Goal: Communication & Community: Answer question/provide support

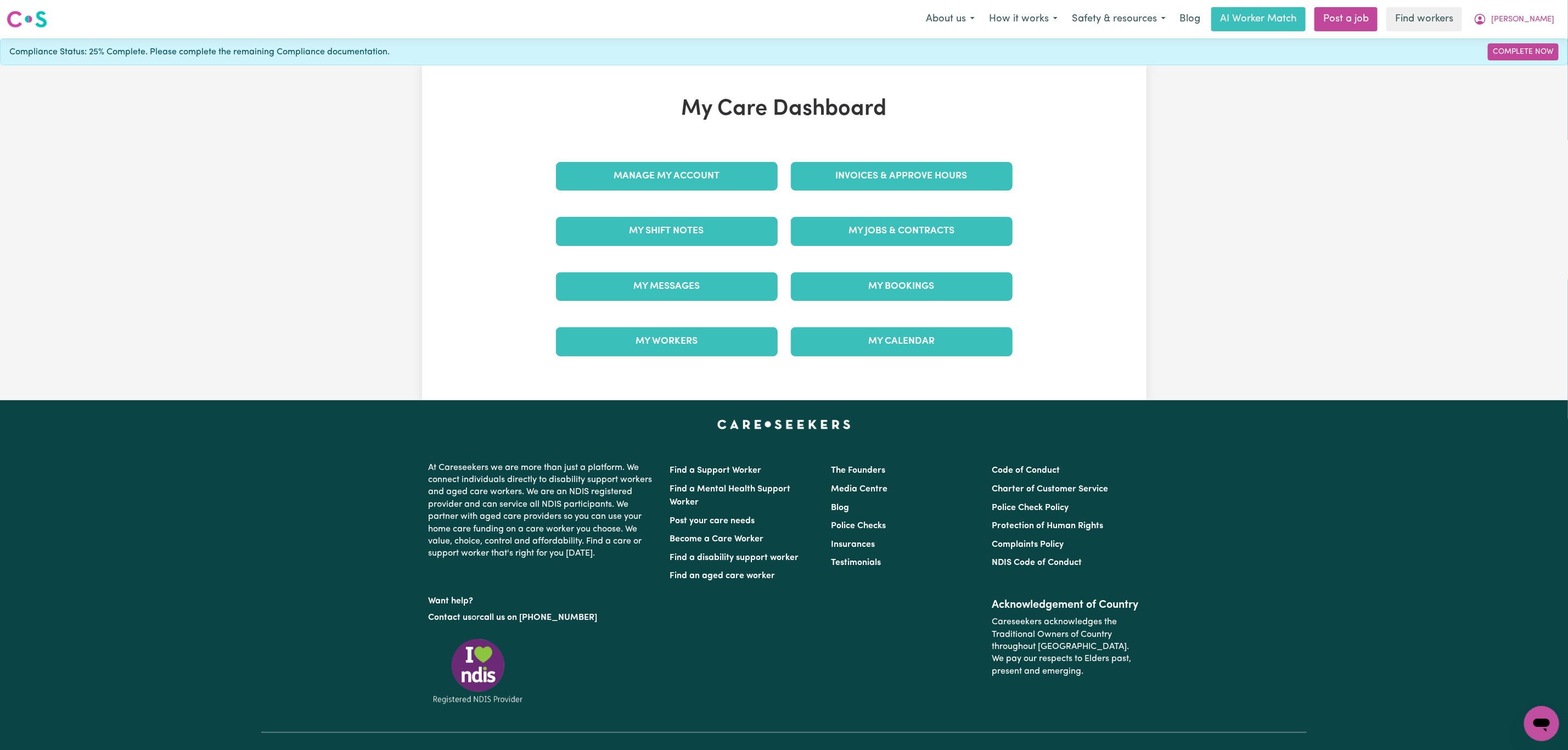
click at [664, 266] on div "My Messages" at bounding box center [667, 286] width 235 height 55
click at [664, 282] on link "My Messages" at bounding box center [667, 286] width 222 height 28
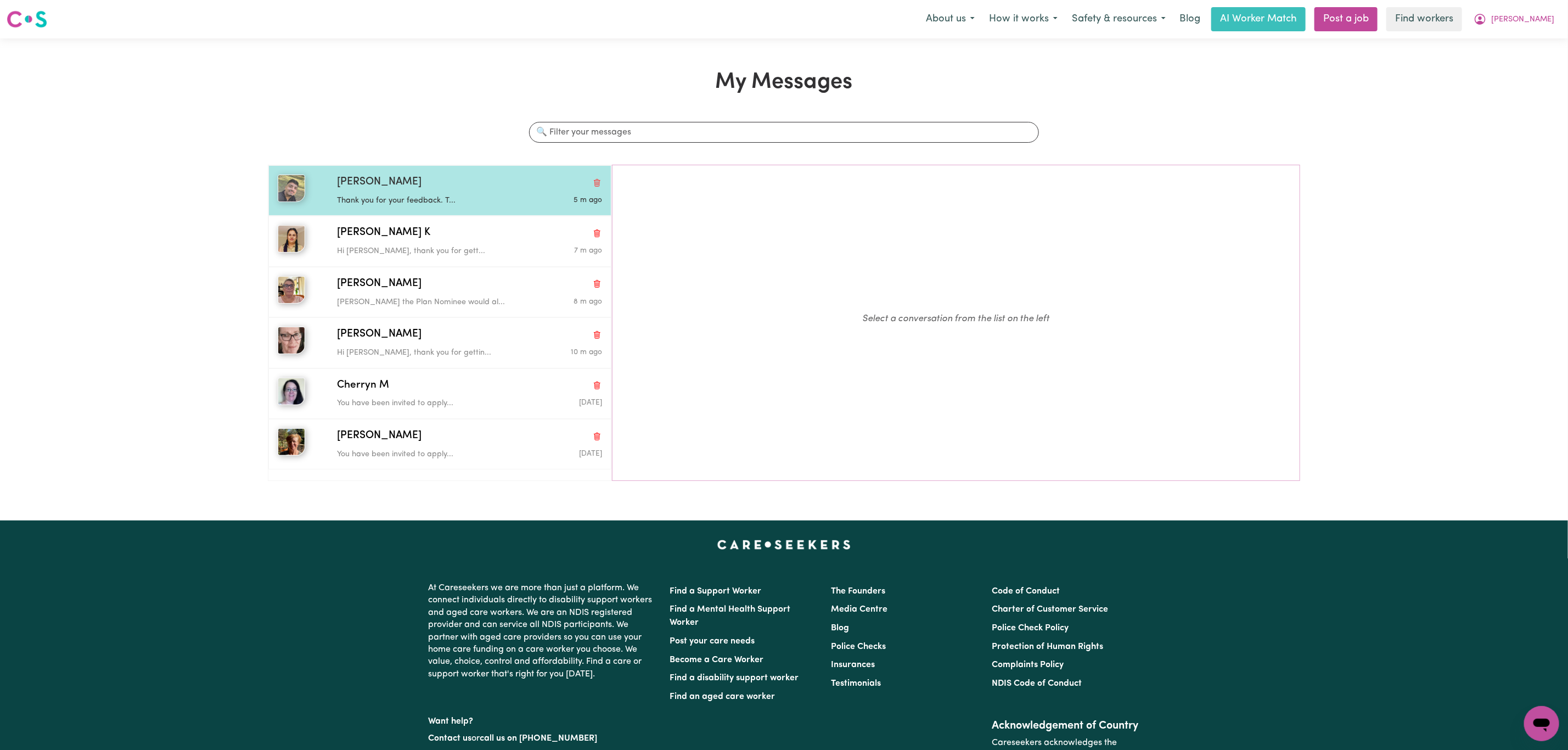
click at [475, 207] on p "Thank you for your feedback. T..." at bounding box center [425, 201] width 177 height 12
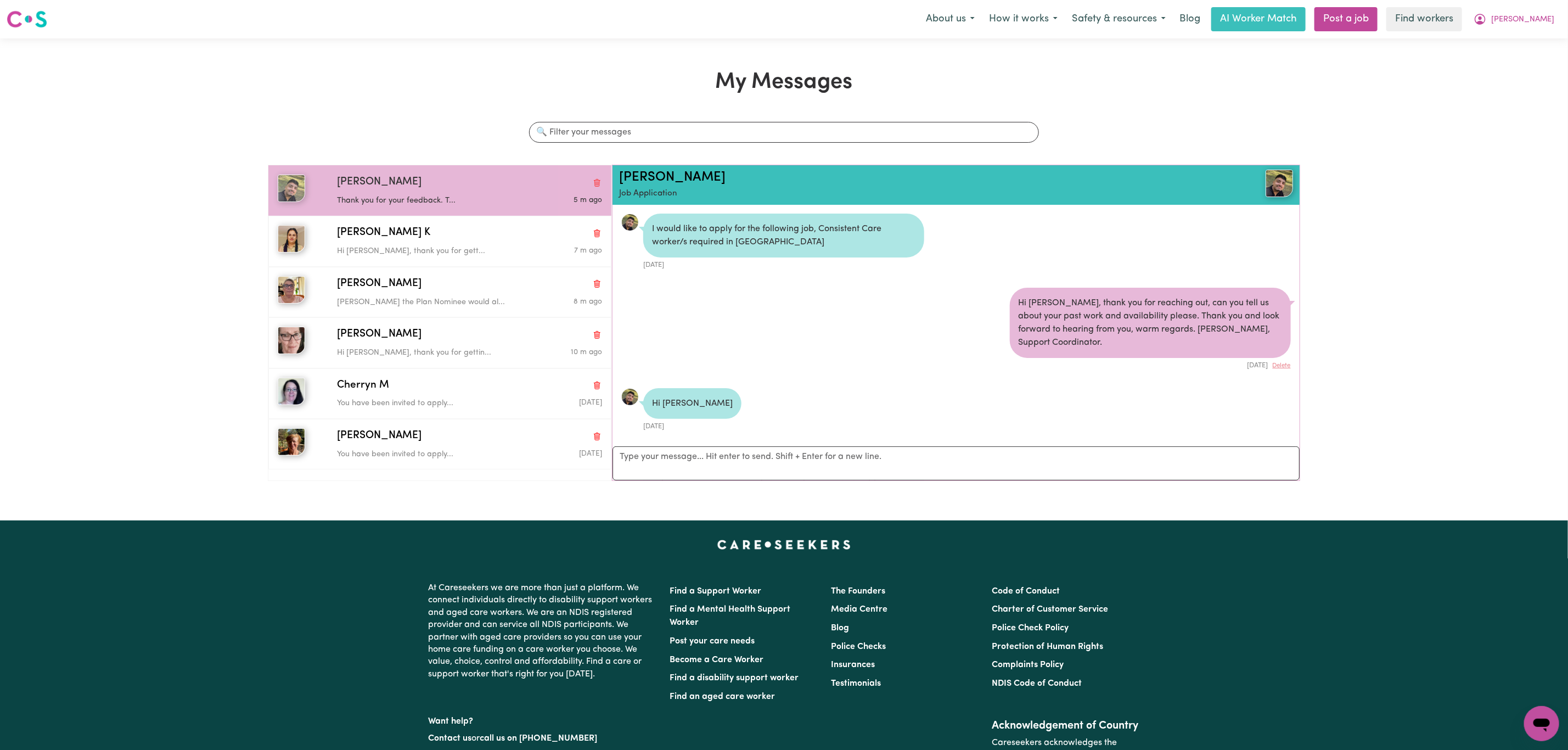
scroll to position [471, 0]
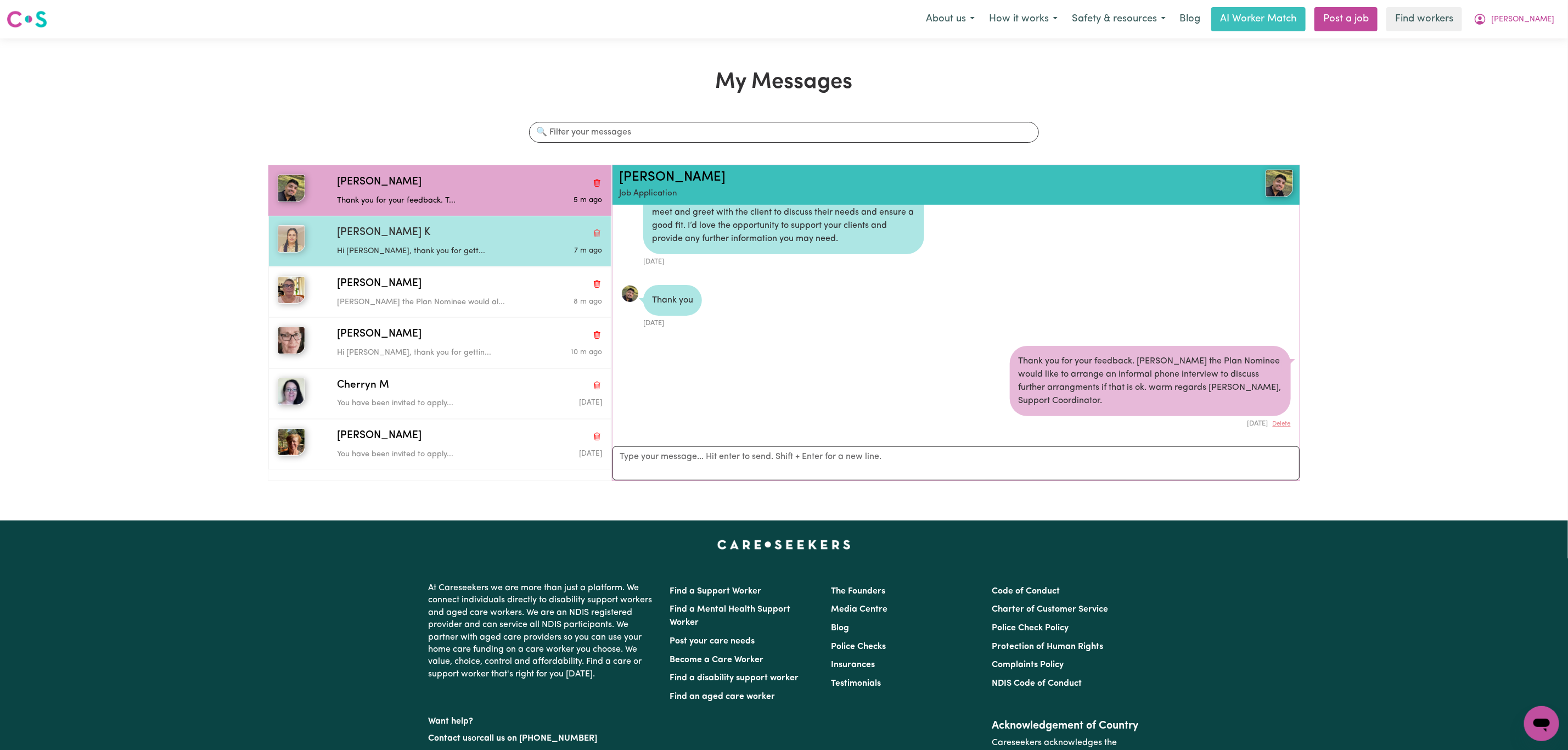
click at [444, 266] on div "Mandeep K Hi Mandeep, thank you for gett... 7 m ago" at bounding box center [440, 241] width 343 height 51
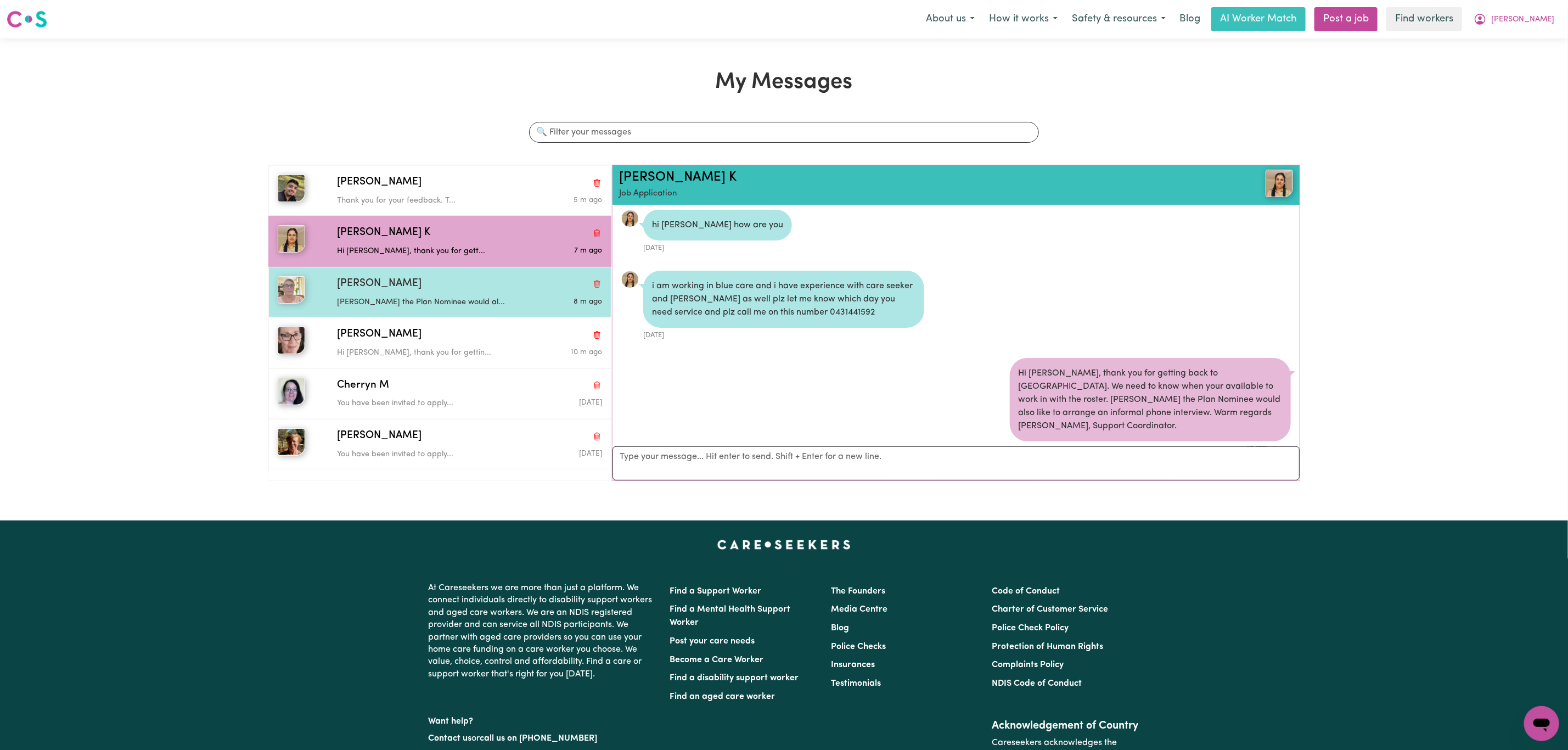
click at [466, 297] on div "Tina the Plan Nominee would al..." at bounding box center [425, 300] width 177 height 16
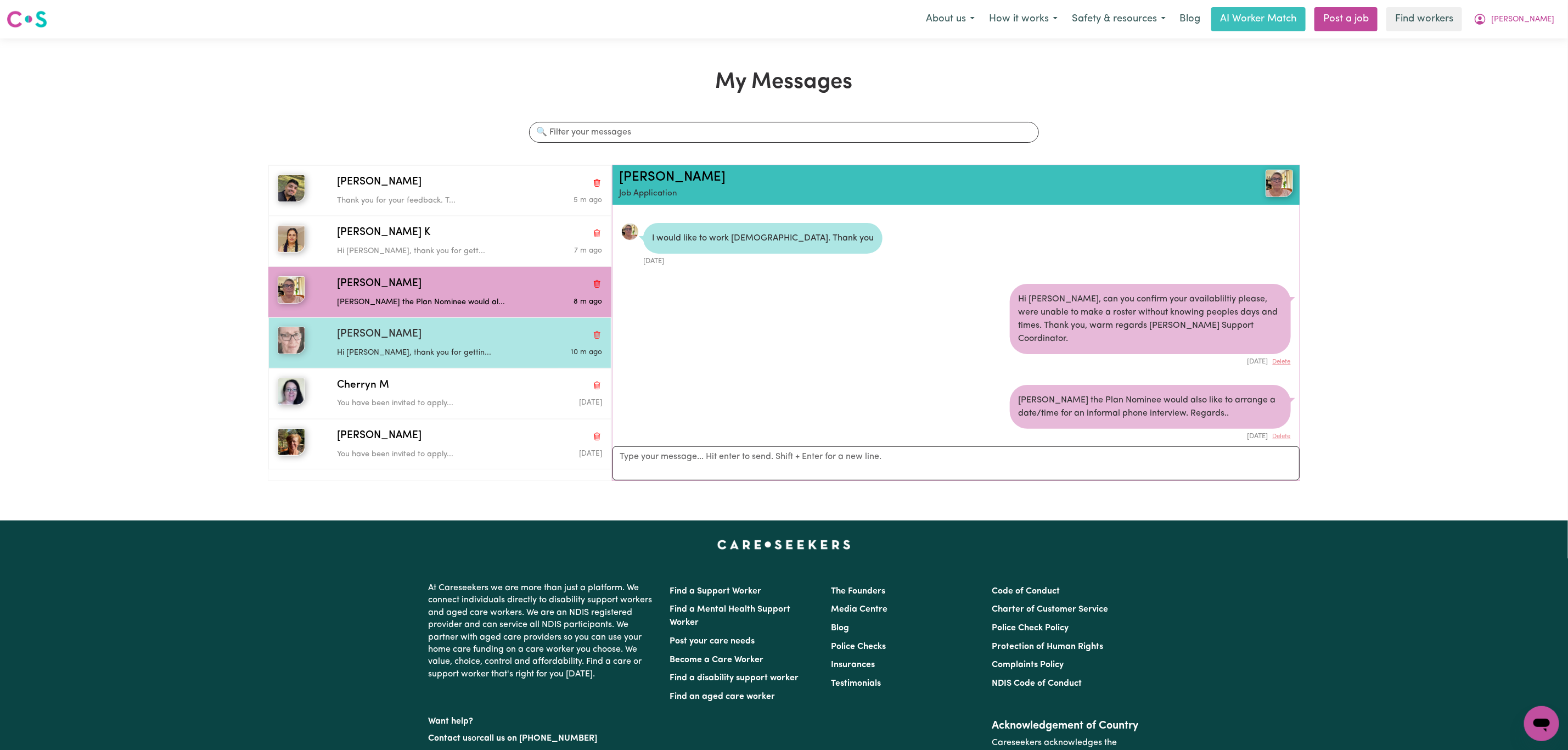
click at [388, 356] on p "Hi Clare, thank you for gettin..." at bounding box center [425, 353] width 177 height 12
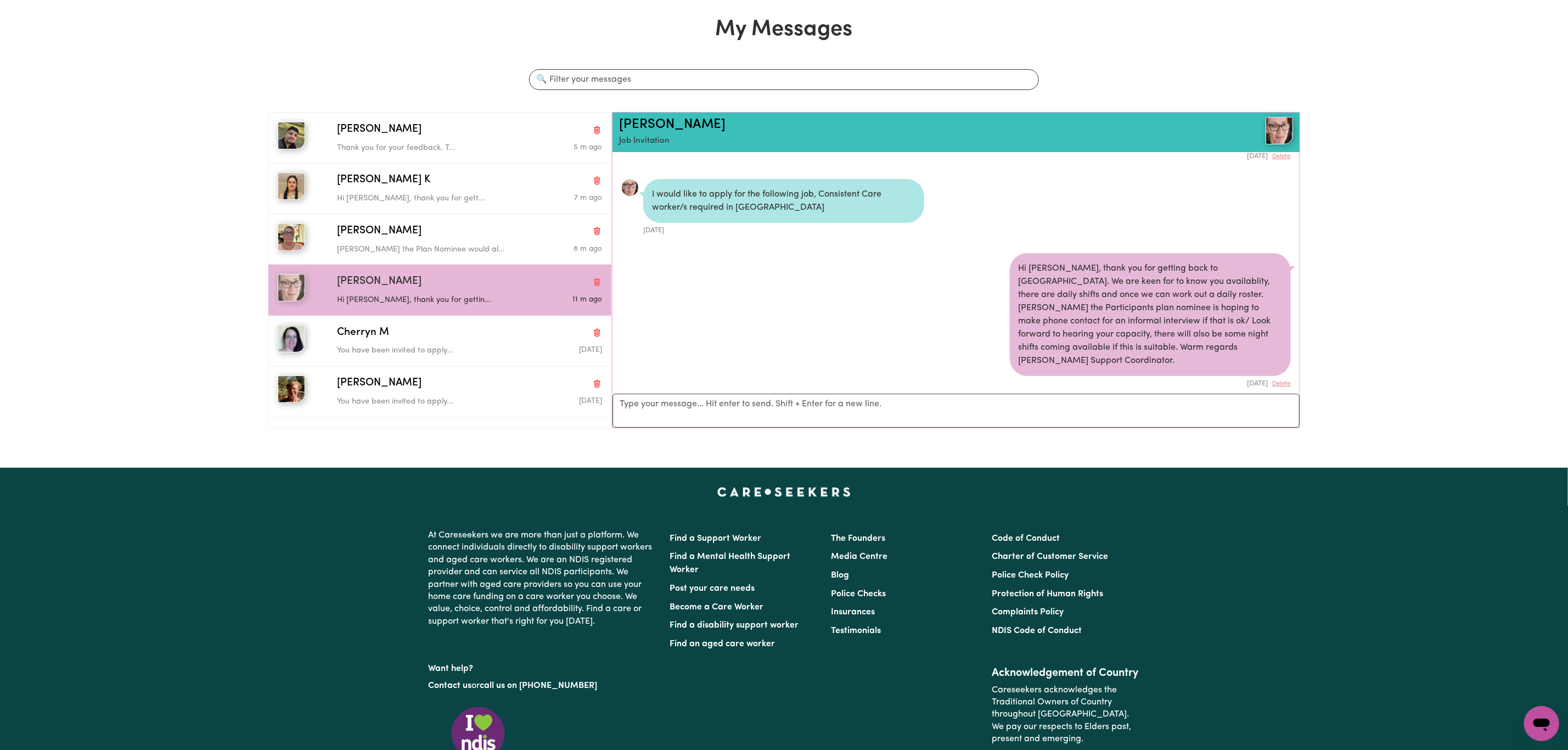
scroll to position [82, 0]
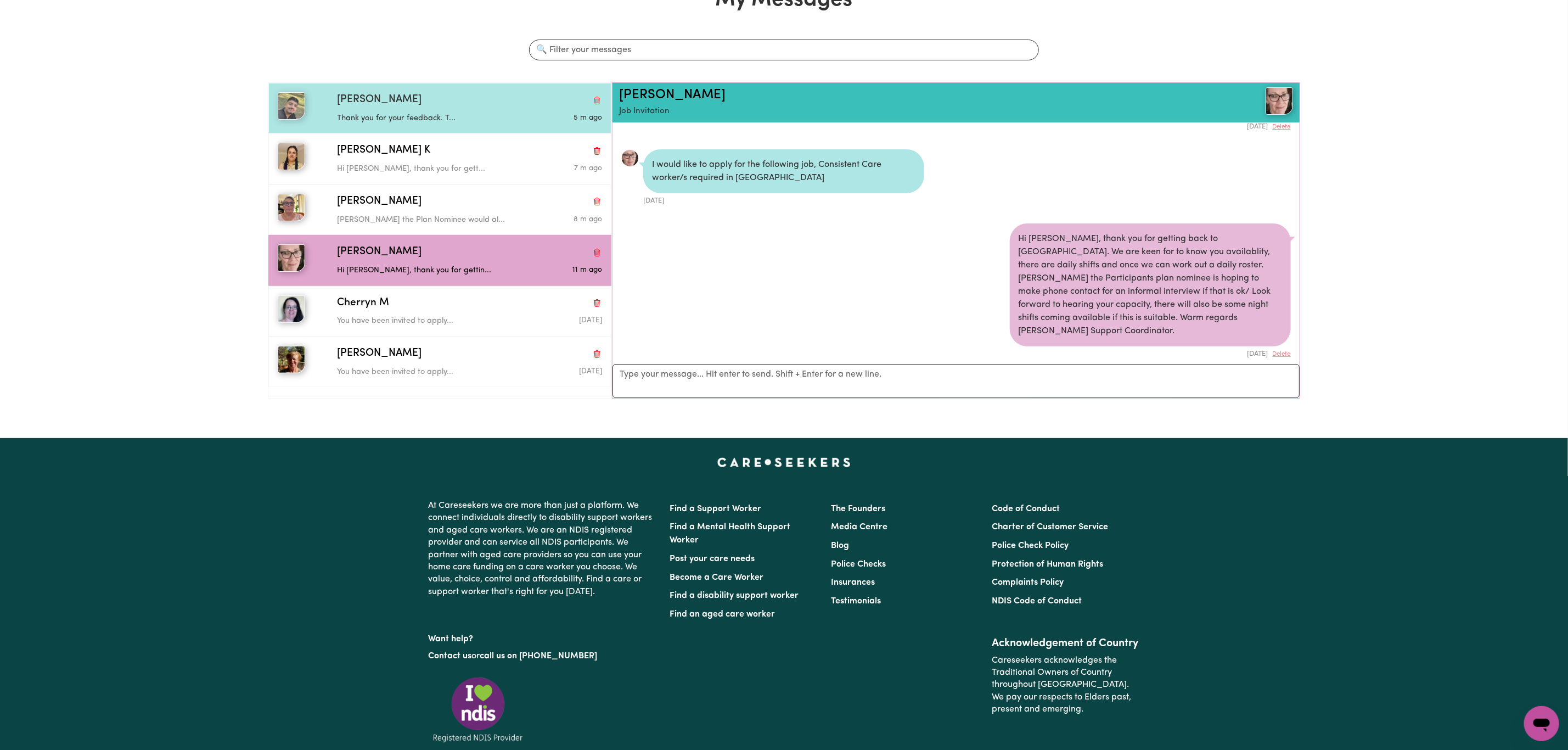
drag, startPoint x: 397, startPoint y: 119, endPoint x: 407, endPoint y: 117, distance: 10.2
click at [397, 119] on p "Thank you for your feedback. T..." at bounding box center [425, 119] width 177 height 12
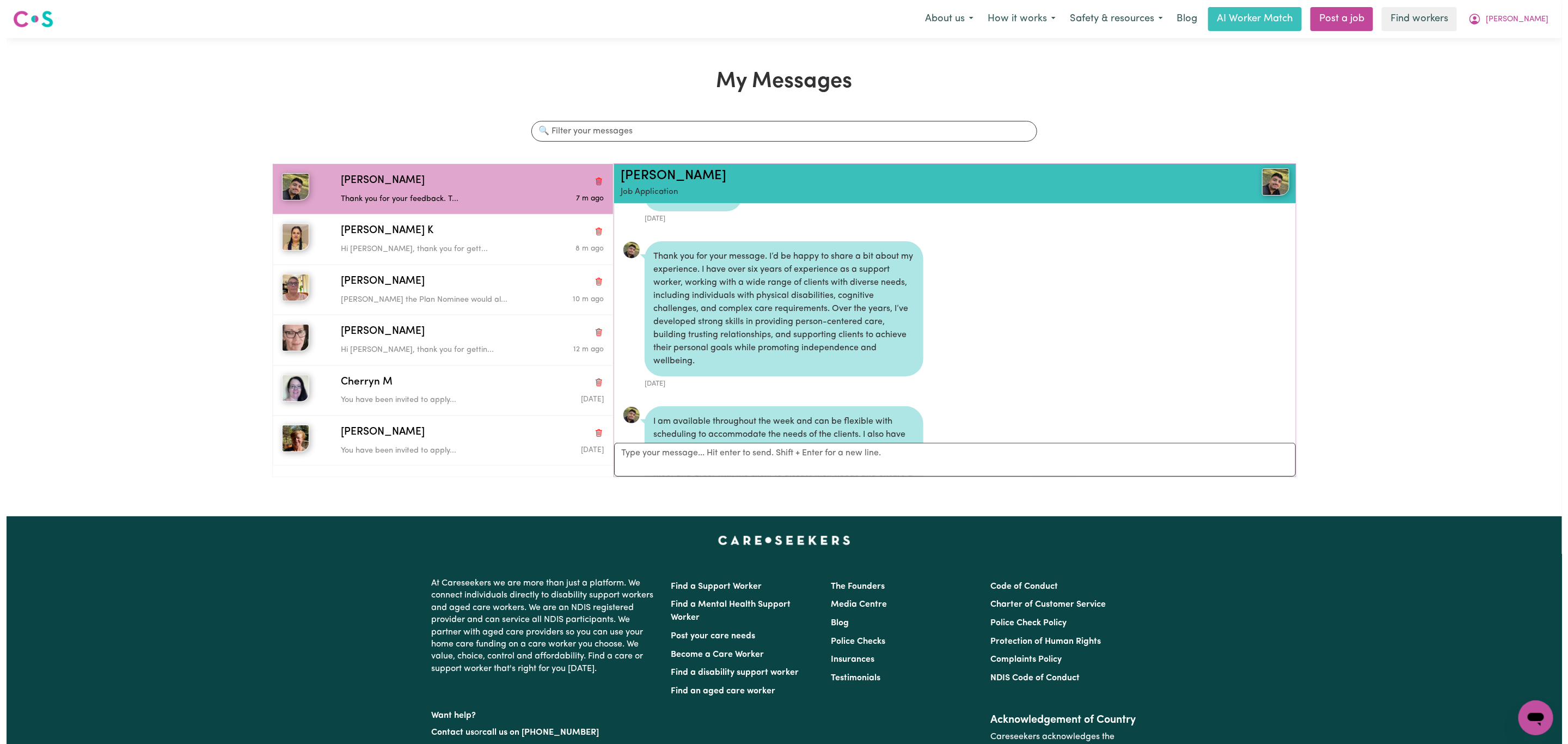
scroll to position [468, 0]
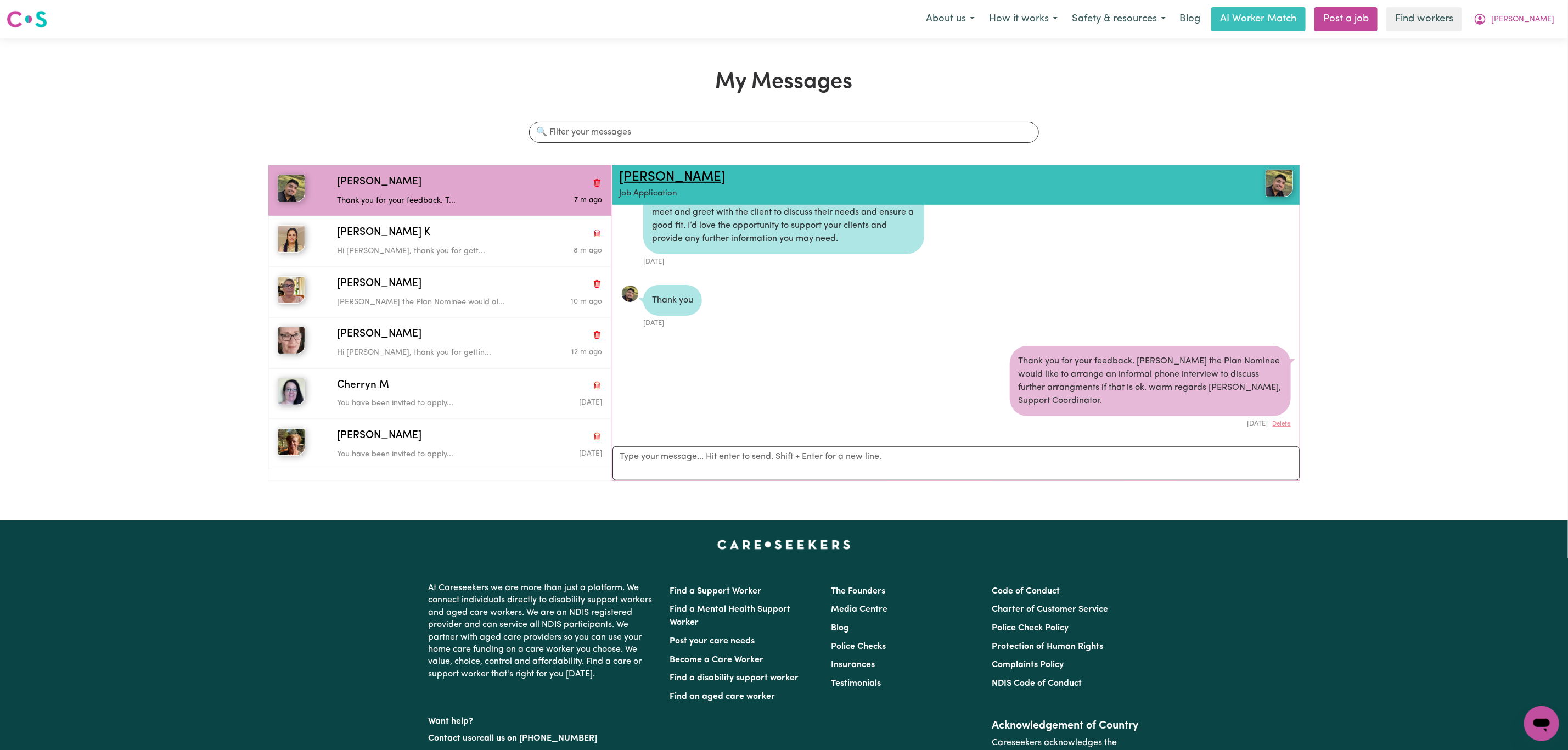
click at [631, 176] on link "Faisal A" at bounding box center [673, 177] width 107 height 13
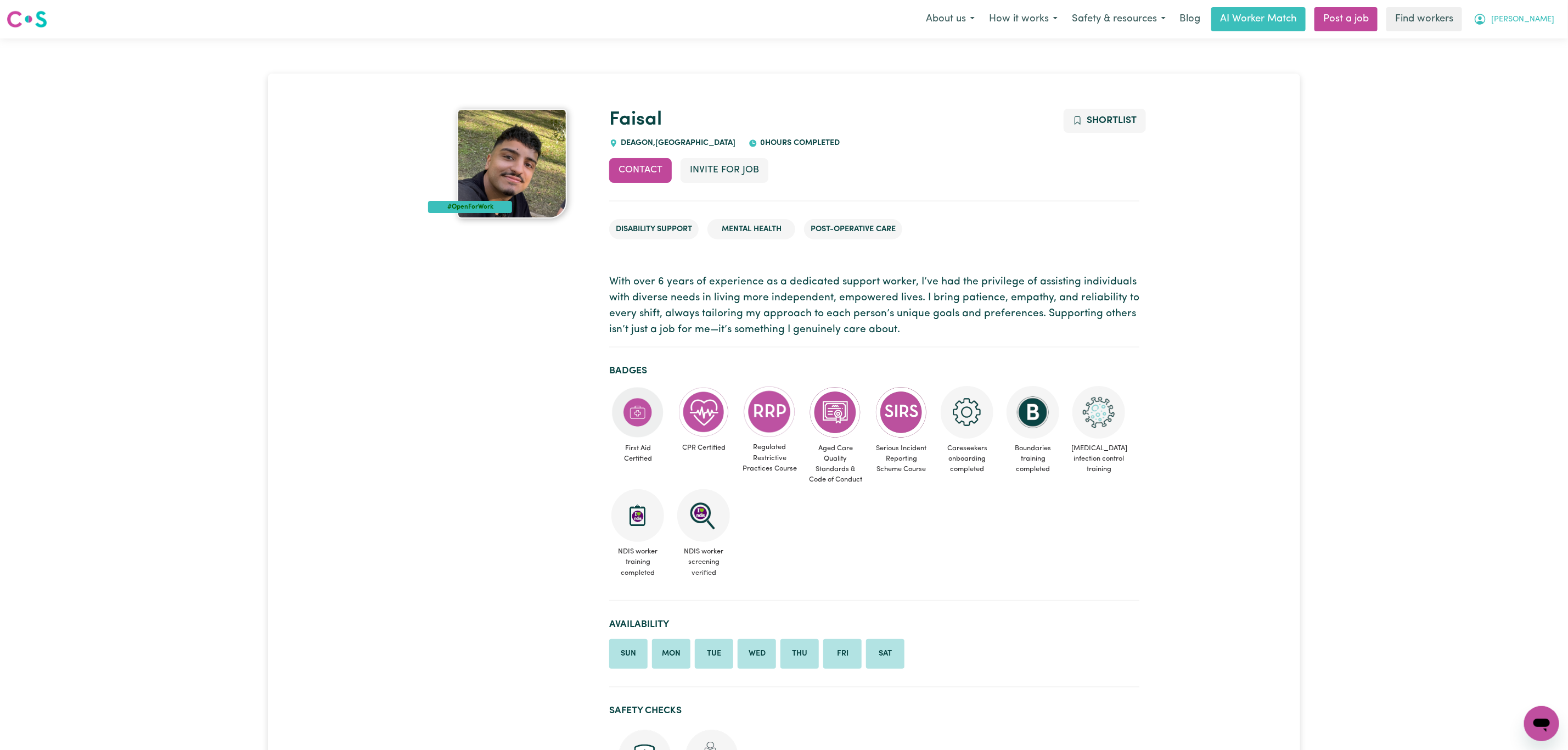
click at [1487, 22] on icon "My Account" at bounding box center [1480, 19] width 13 height 13
click at [1524, 43] on link "My Dashboard" at bounding box center [1518, 43] width 87 height 21
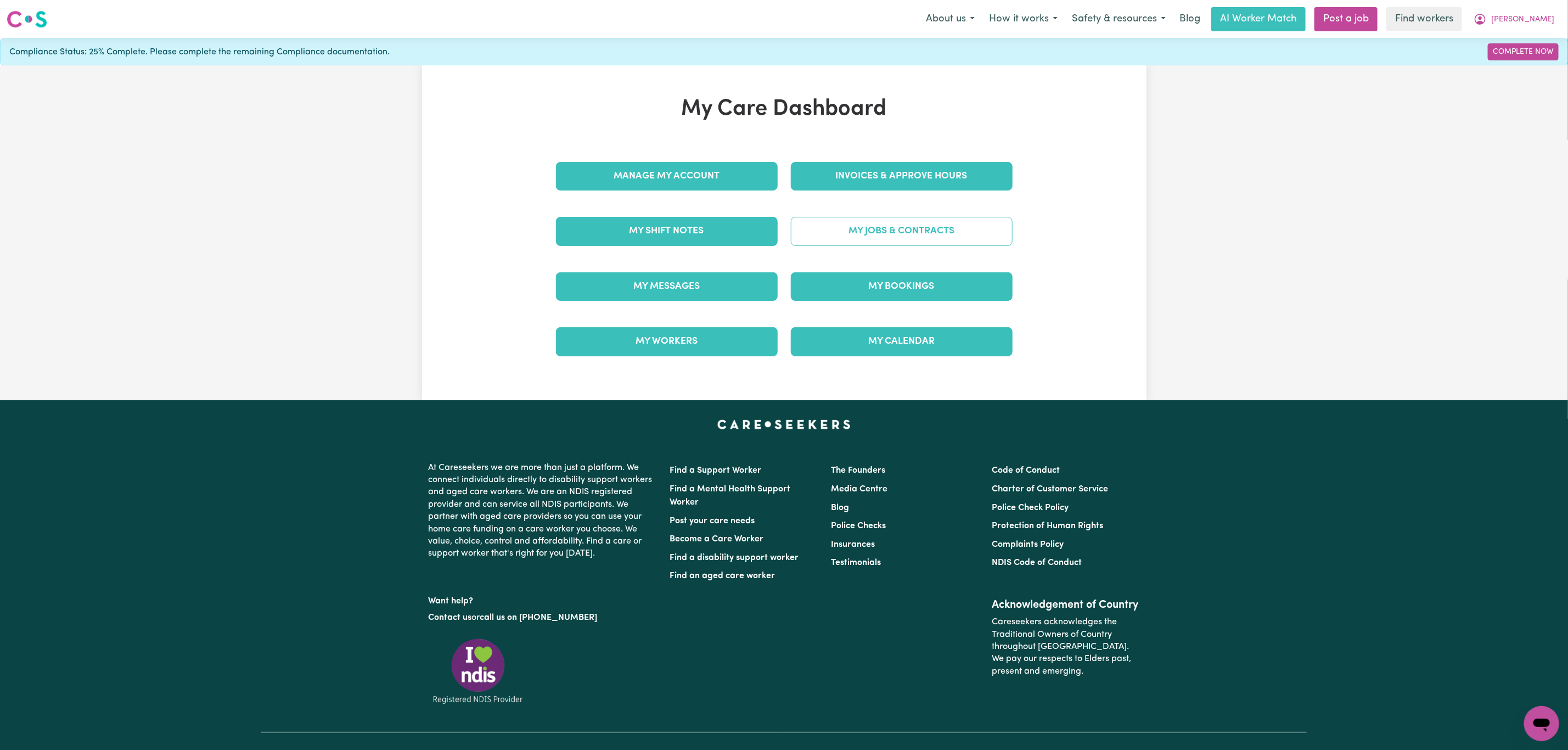
click at [876, 234] on link "My Jobs & Contracts" at bounding box center [902, 230] width 222 height 28
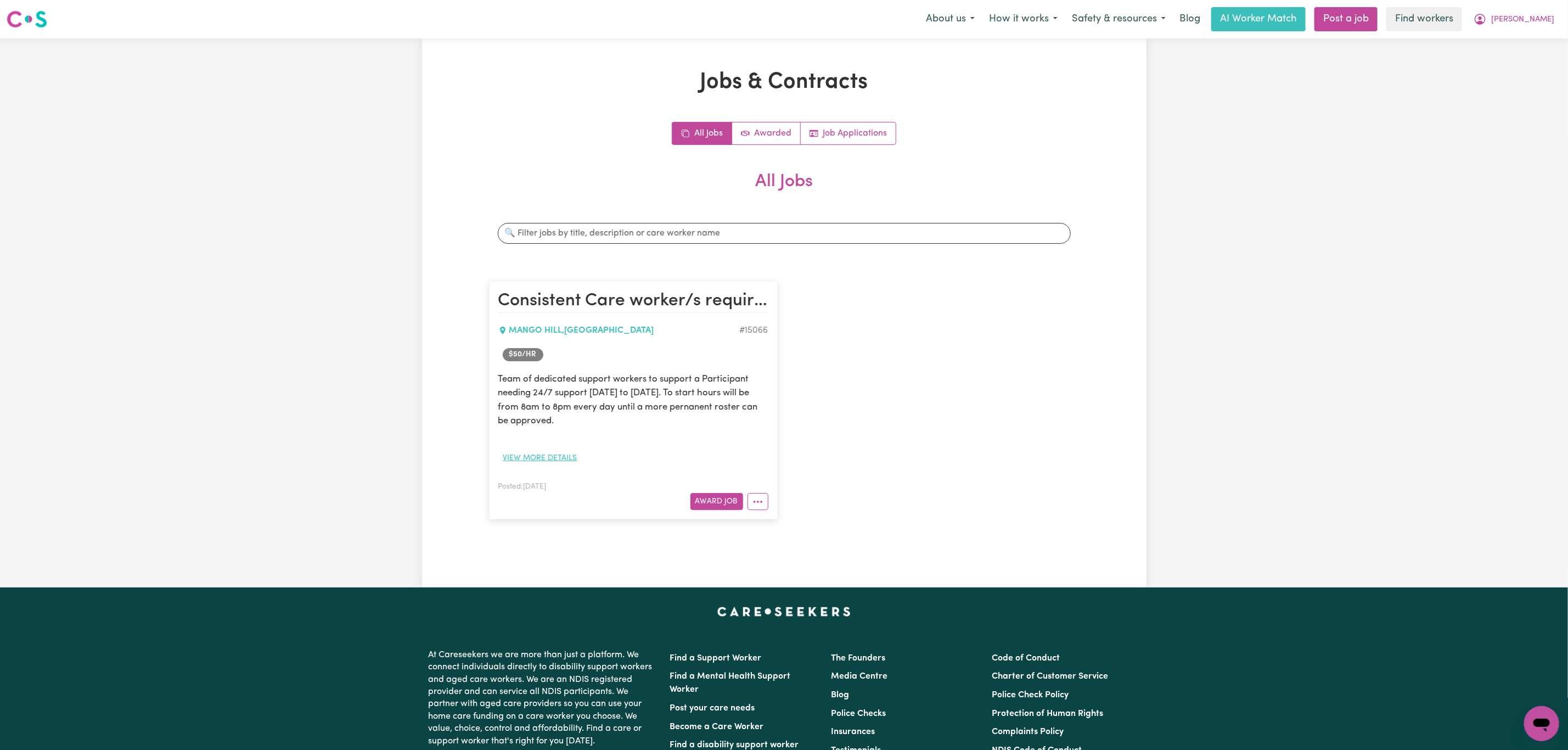
click at [549, 460] on button "View more details" at bounding box center [540, 458] width 84 height 17
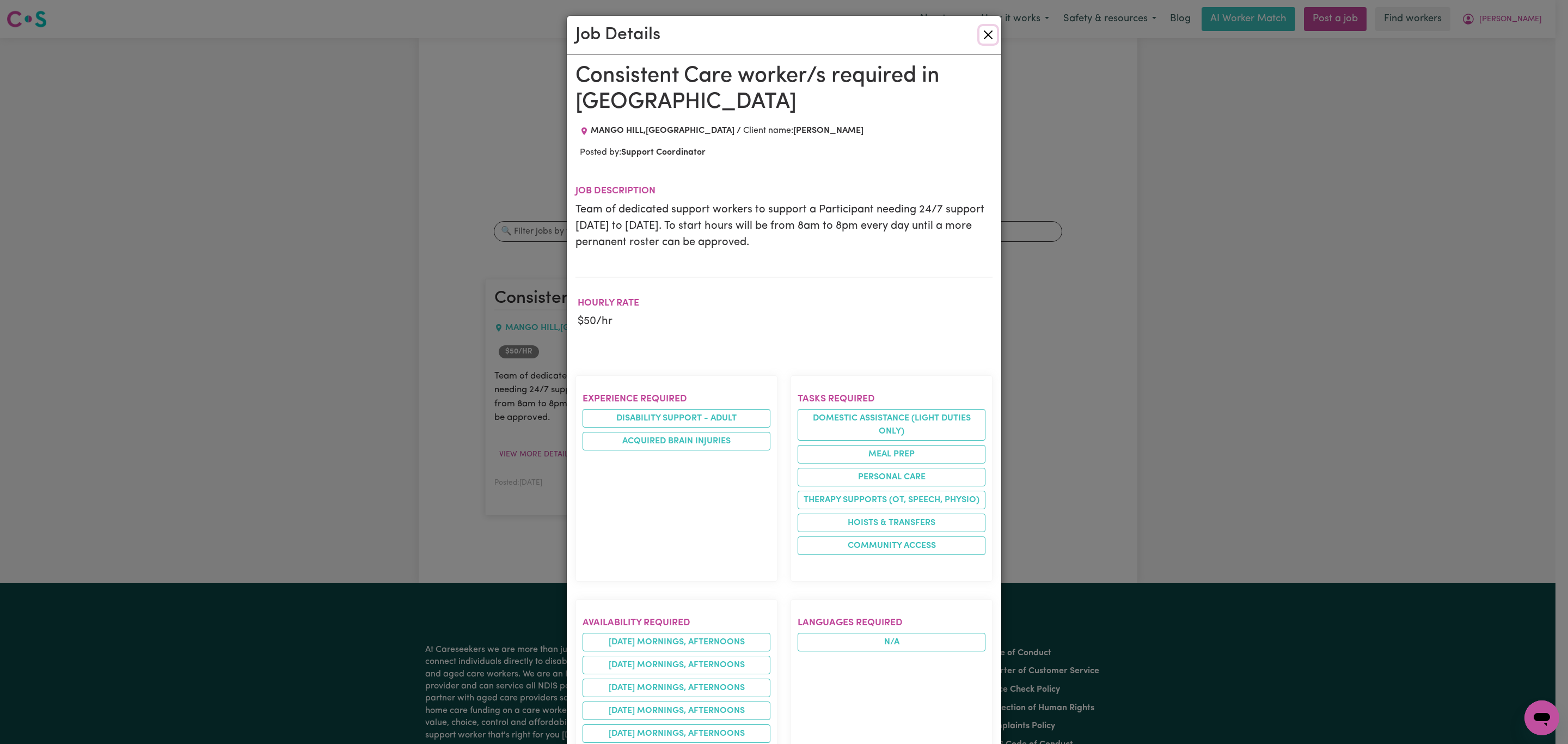
click at [980, 38] on button "Close" at bounding box center [988, 35] width 18 height 18
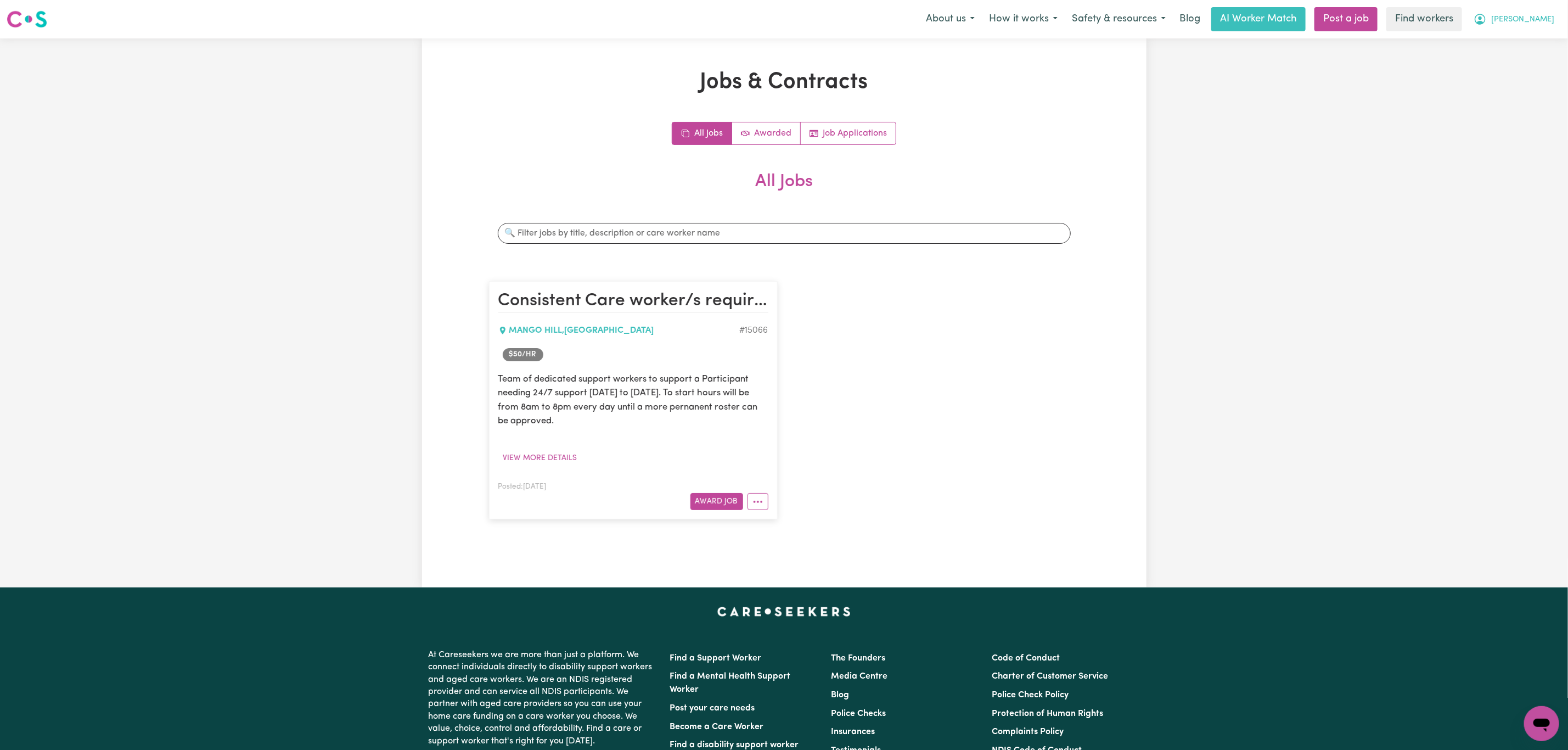
click at [1486, 24] on icon "My Account" at bounding box center [1480, 19] width 11 height 11
click at [1528, 35] on link "My Dashboard" at bounding box center [1518, 43] width 87 height 21
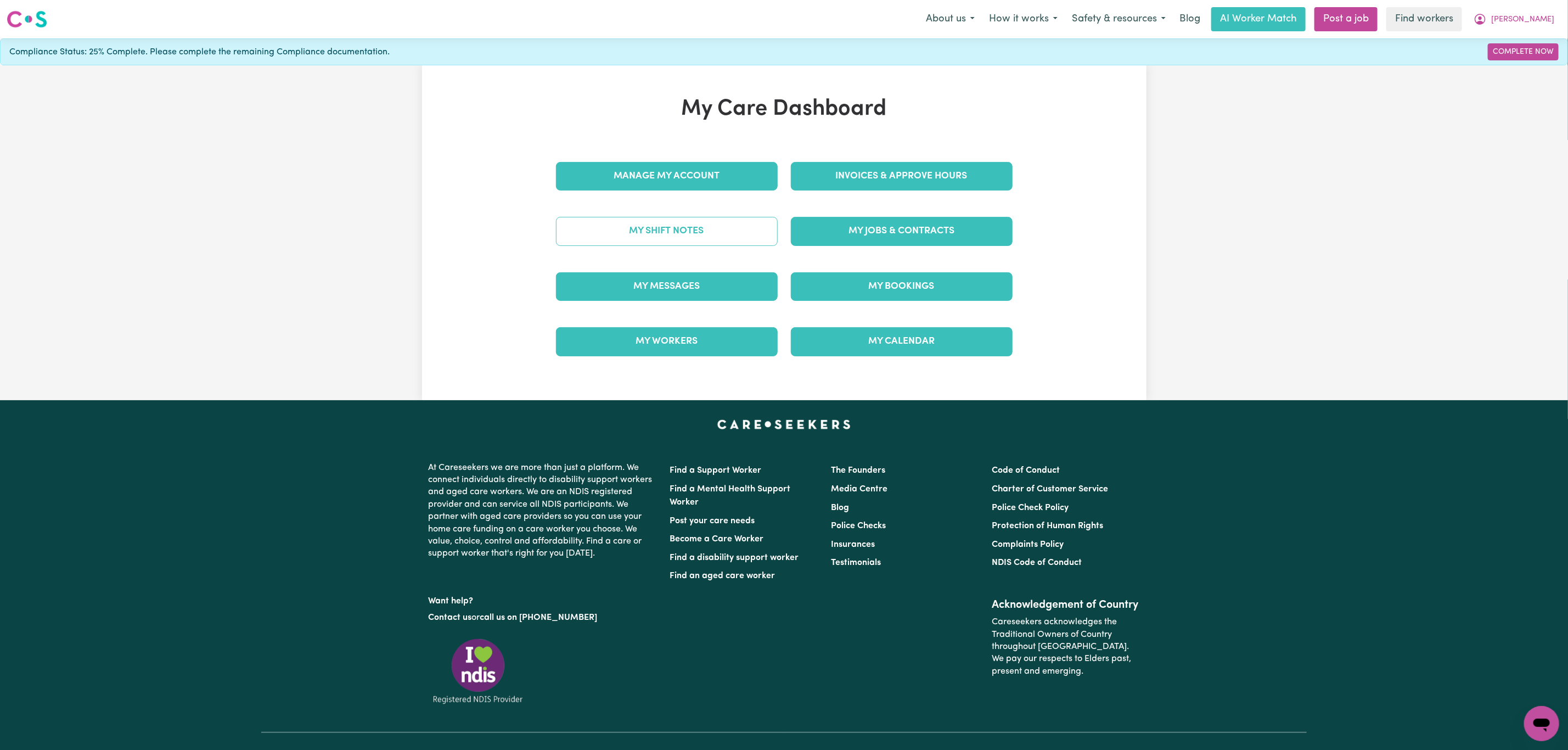
click at [642, 237] on link "My Shift Notes" at bounding box center [667, 230] width 222 height 28
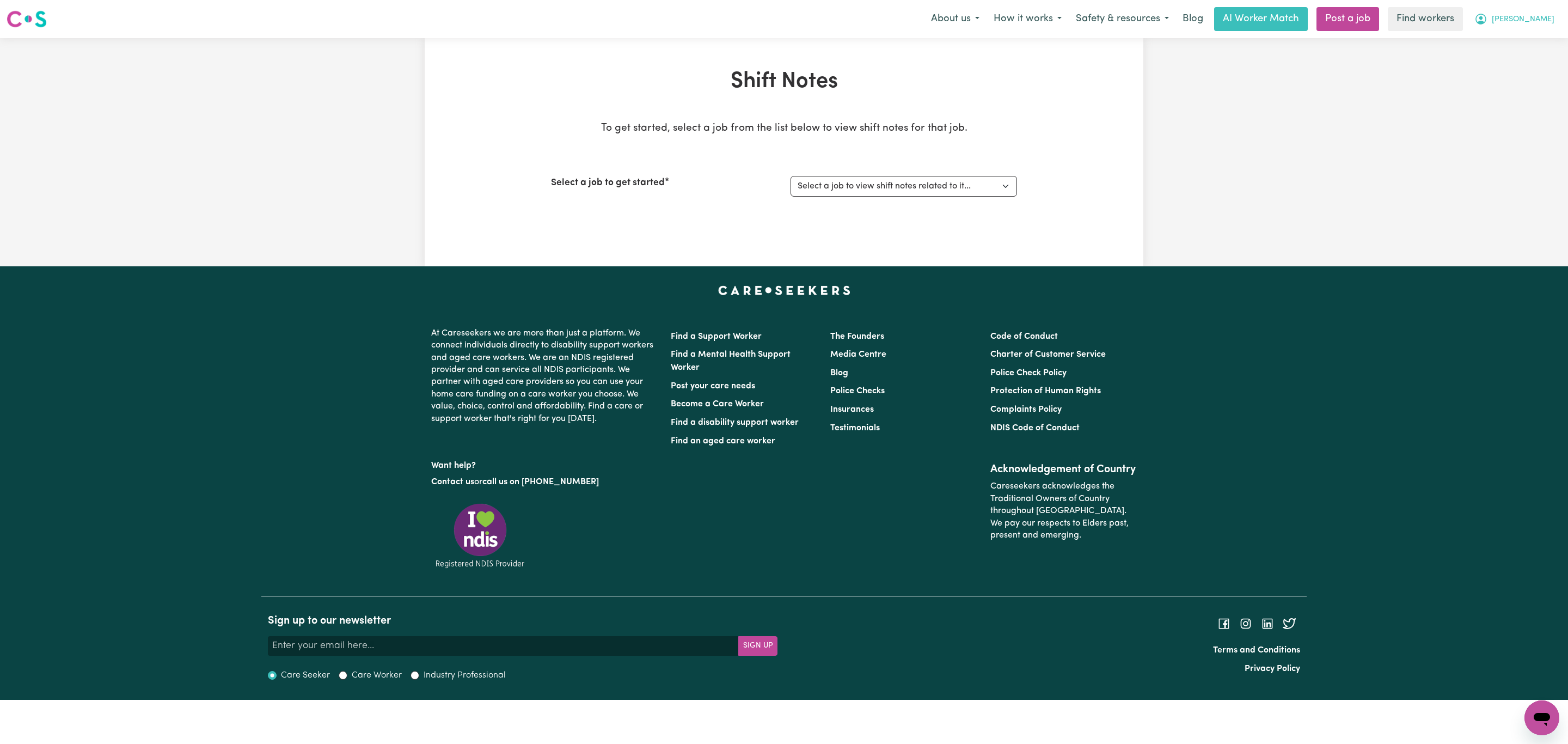
click at [1545, 20] on span "[PERSON_NAME]" at bounding box center [1523, 20] width 63 height 12
click at [1522, 38] on link "My Dashboard" at bounding box center [1518, 42] width 86 height 21
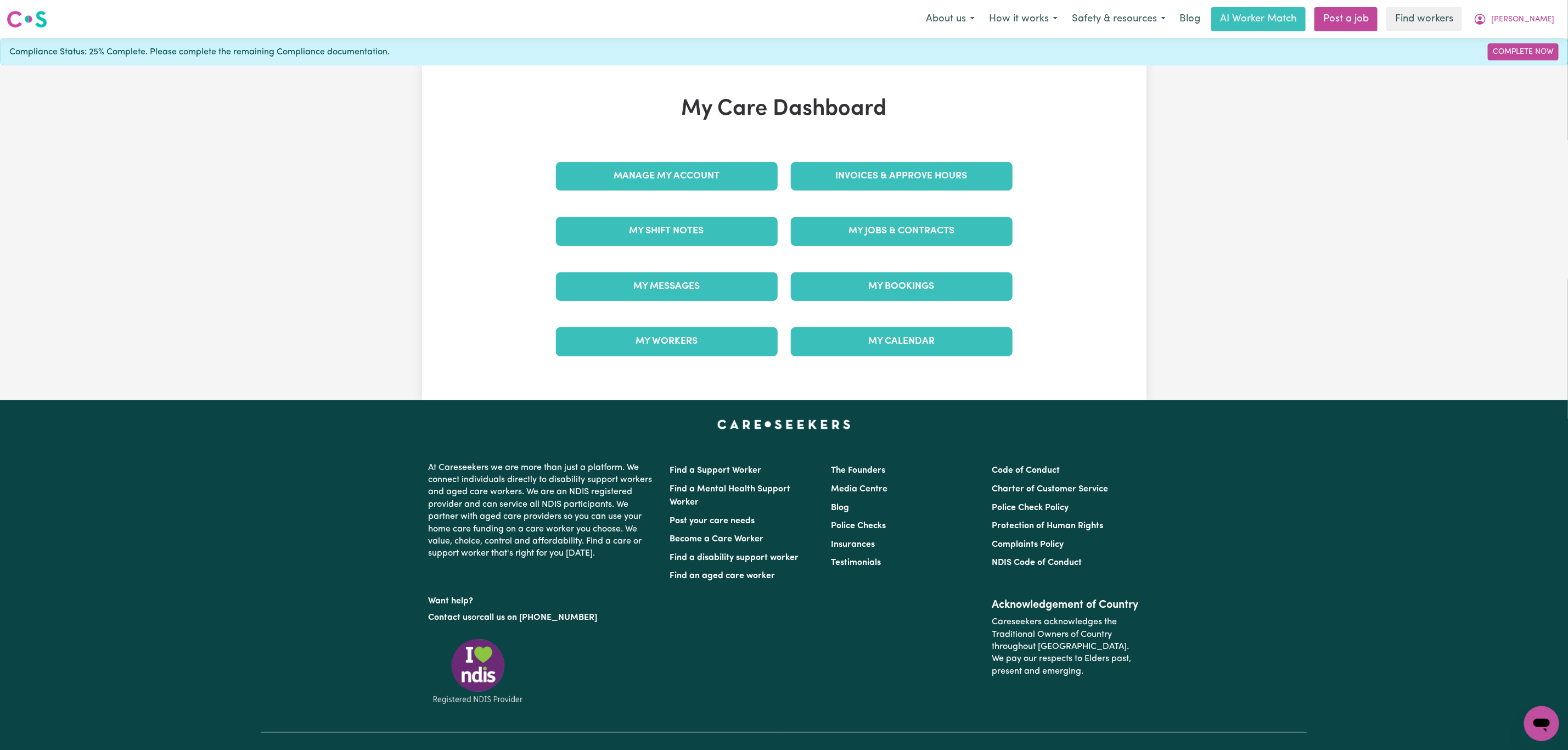
click at [619, 304] on div "My Messages" at bounding box center [667, 286] width 235 height 55
click at [619, 290] on link "My Messages" at bounding box center [667, 286] width 222 height 28
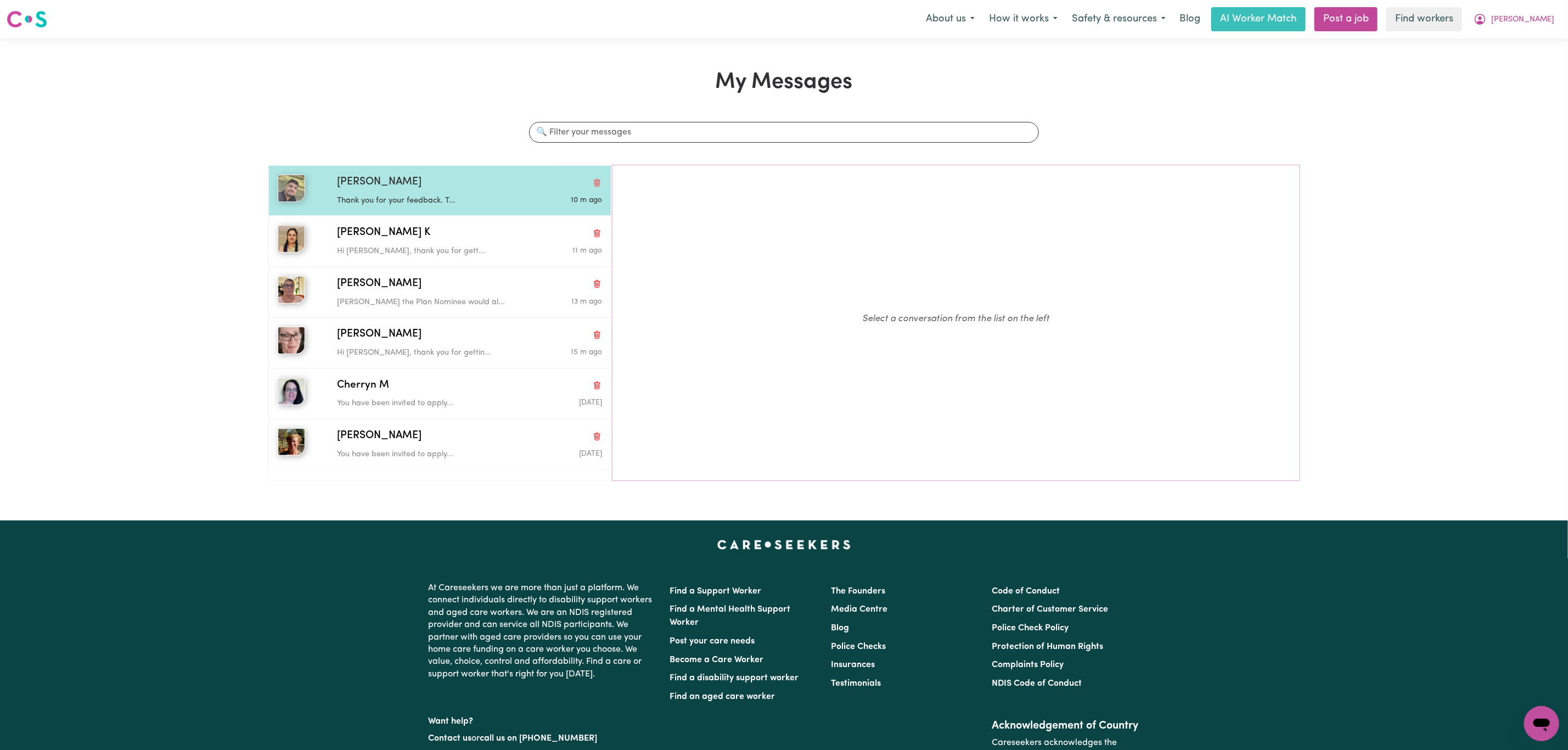
click at [392, 187] on div "Faisal A" at bounding box center [469, 182] width 265 height 16
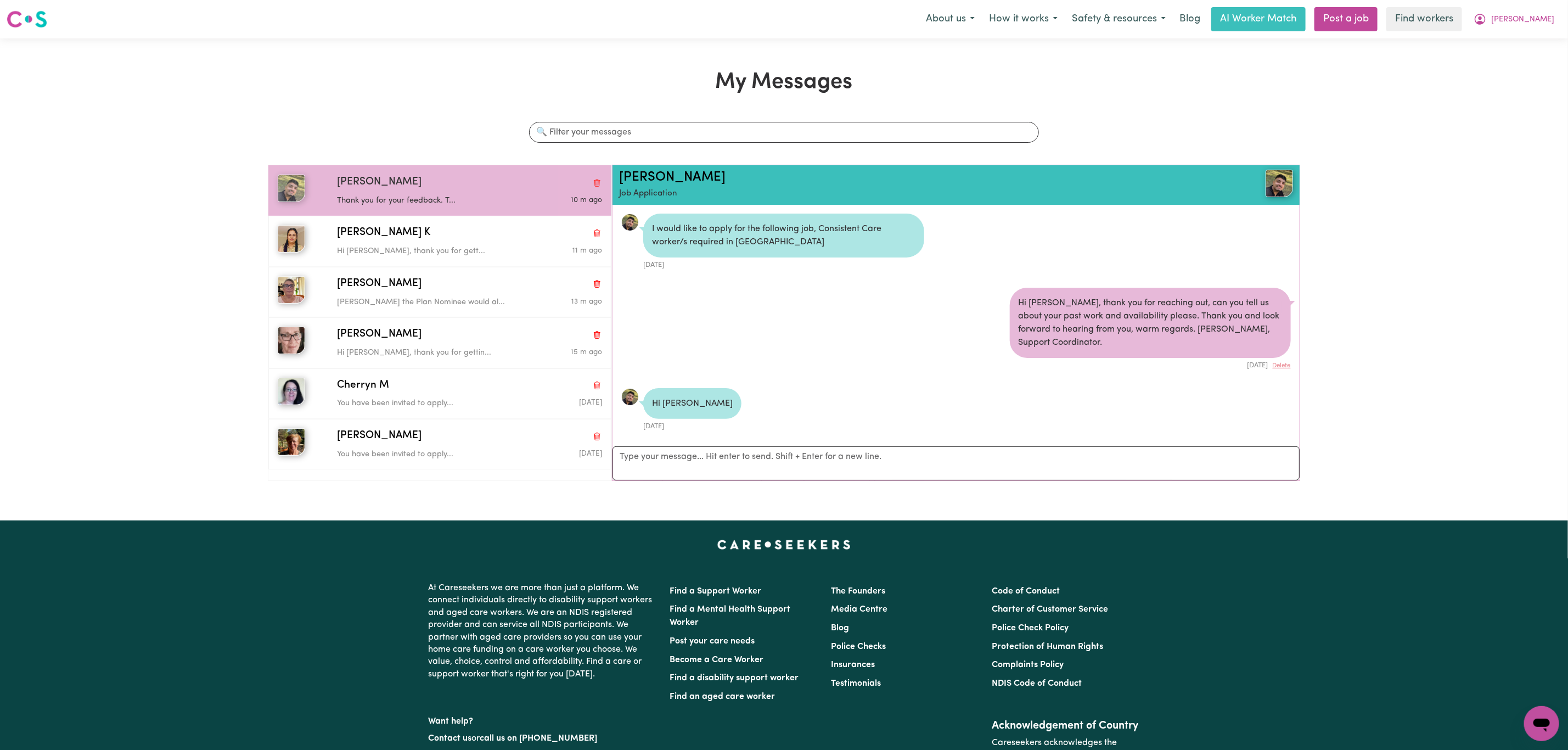
scroll to position [471, 0]
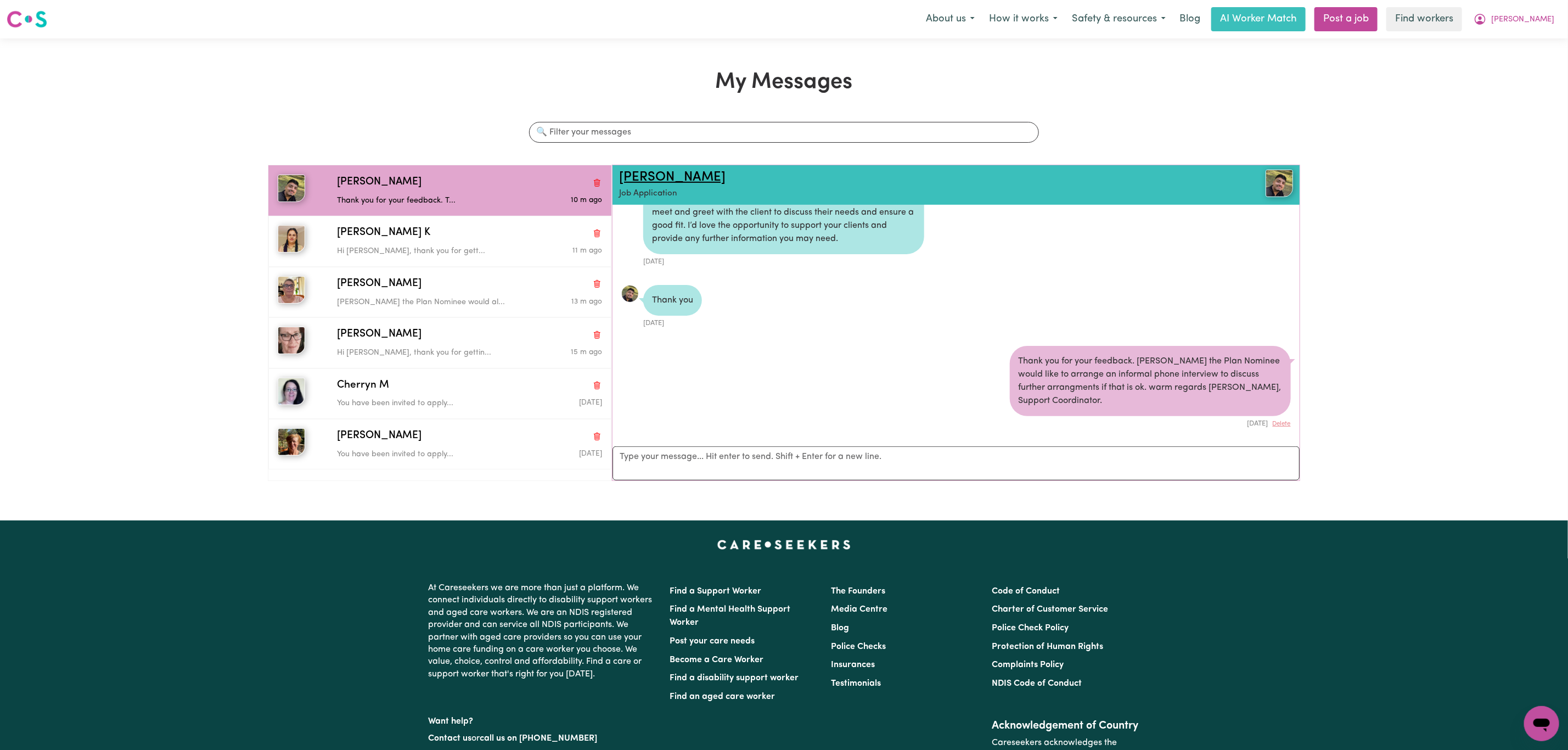
click at [636, 182] on link "Faisal A" at bounding box center [673, 177] width 107 height 13
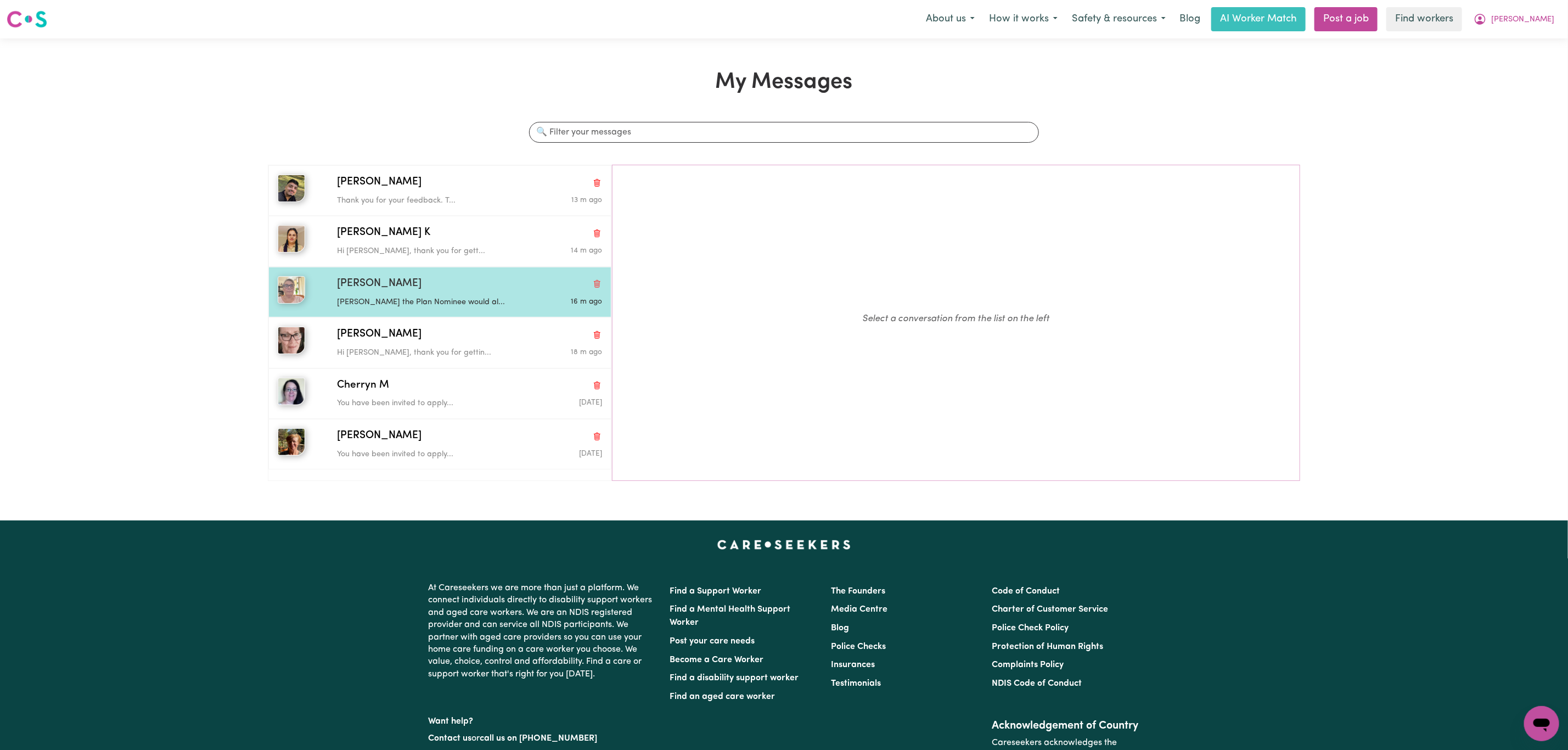
click at [440, 286] on div "Sharon S" at bounding box center [469, 284] width 265 height 16
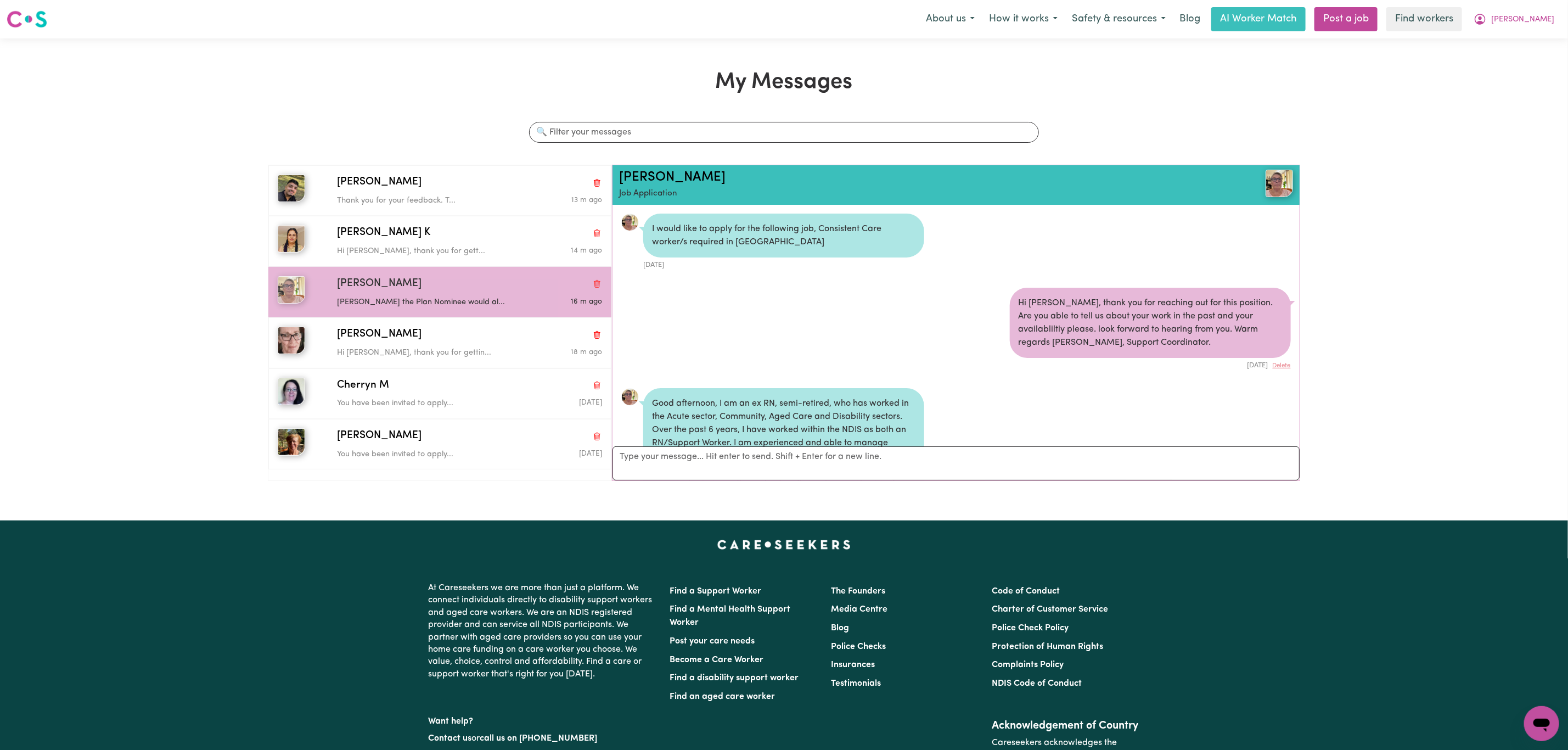
scroll to position [345, 0]
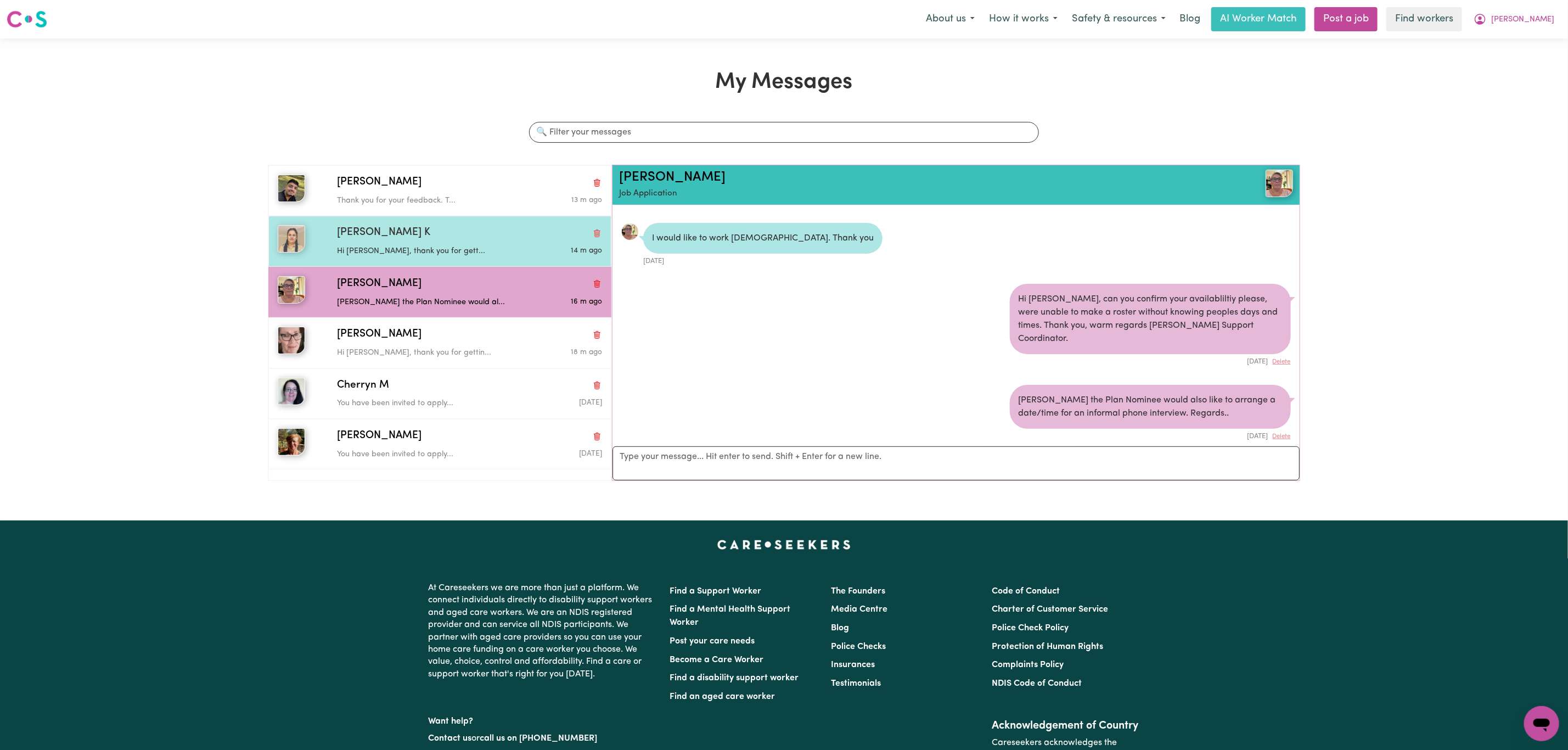
click at [469, 241] on div "Mandeep K" at bounding box center [469, 233] width 265 height 16
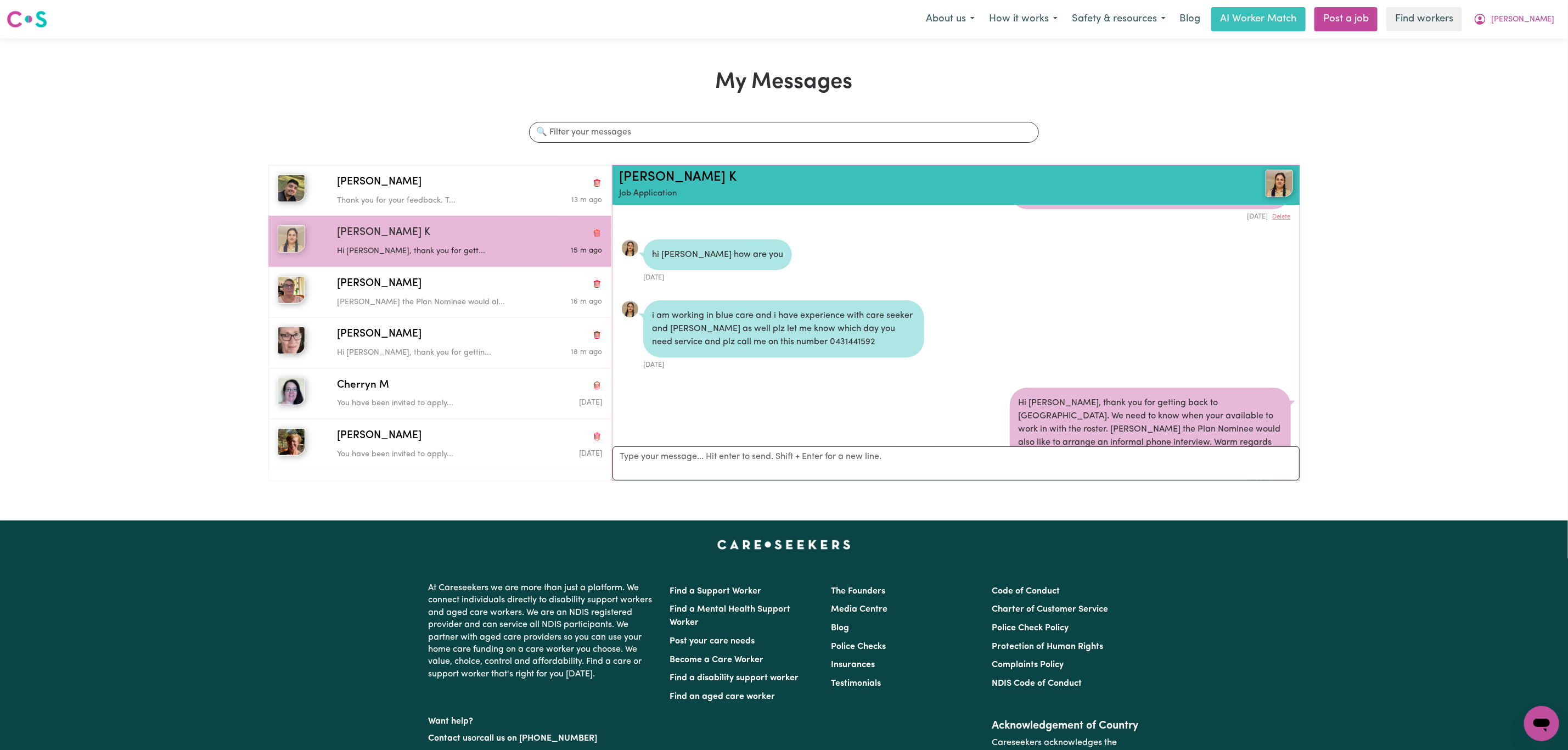
scroll to position [178, 0]
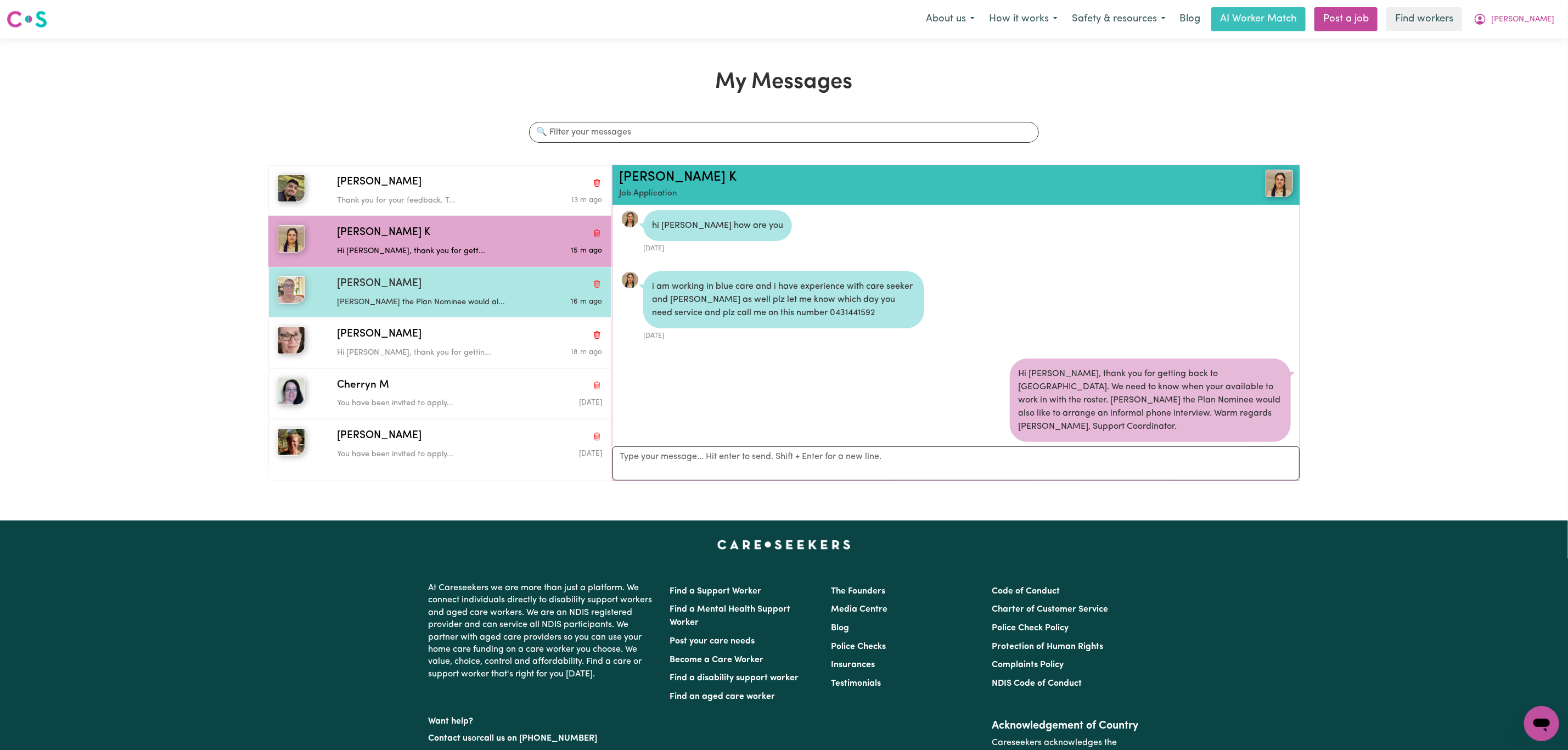
click at [446, 294] on div "Tina the Plan Nominee would al..." at bounding box center [425, 300] width 177 height 16
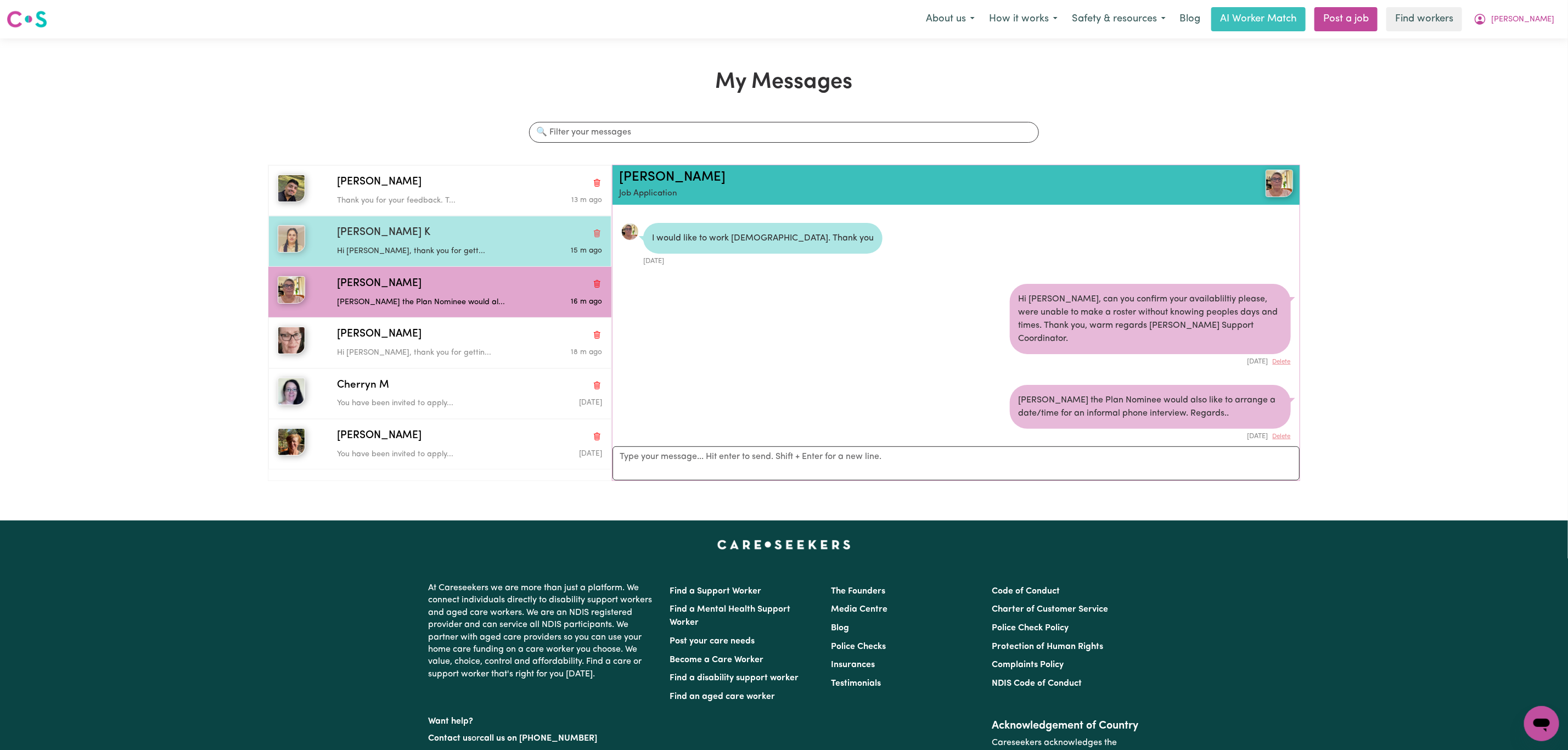
drag, startPoint x: 473, startPoint y: 238, endPoint x: 483, endPoint y: 239, distance: 10.0
click at [473, 239] on div "Mandeep K" at bounding box center [469, 233] width 265 height 16
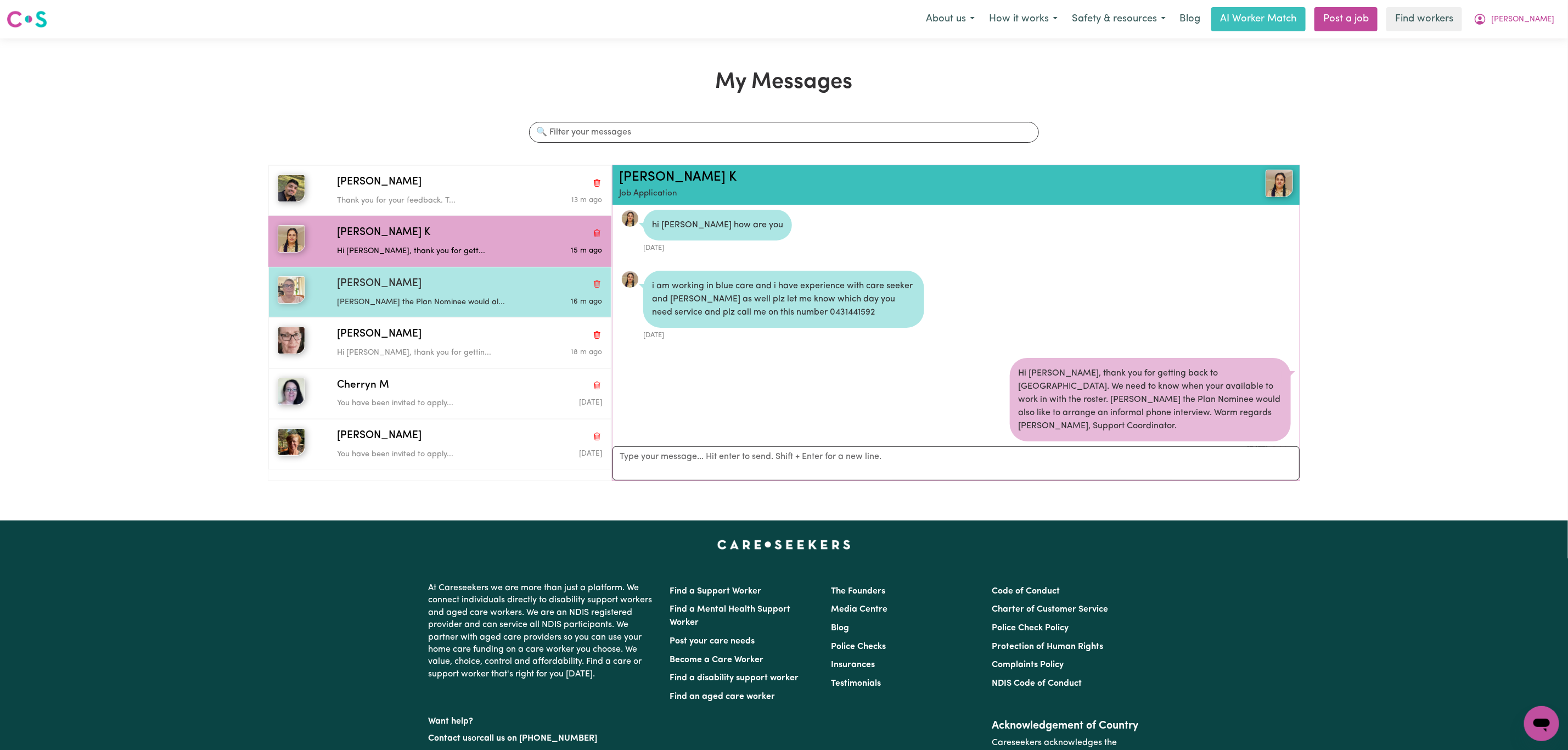
click at [402, 296] on div "Tina the Plan Nominee would al..." at bounding box center [425, 300] width 177 height 16
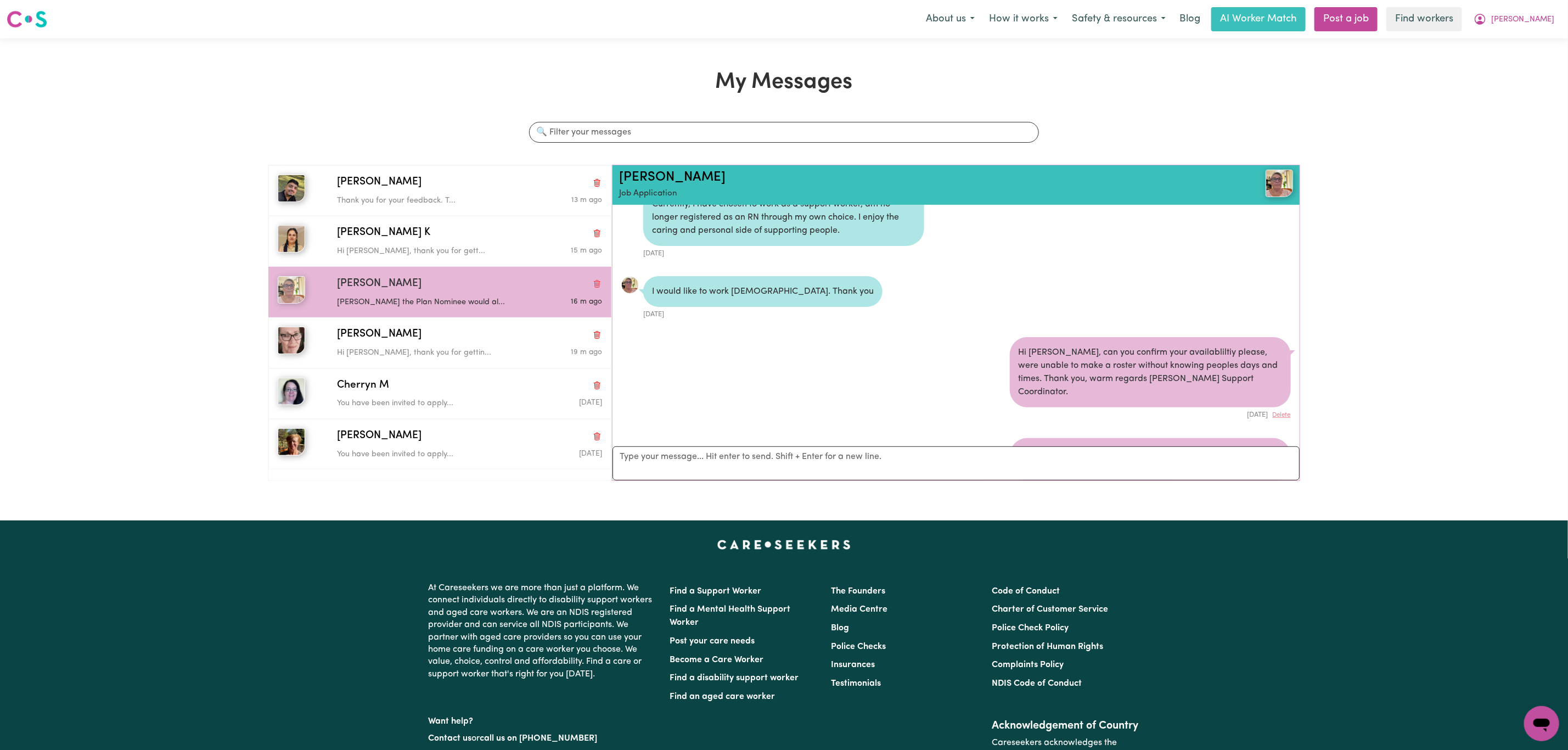
scroll to position [344, 0]
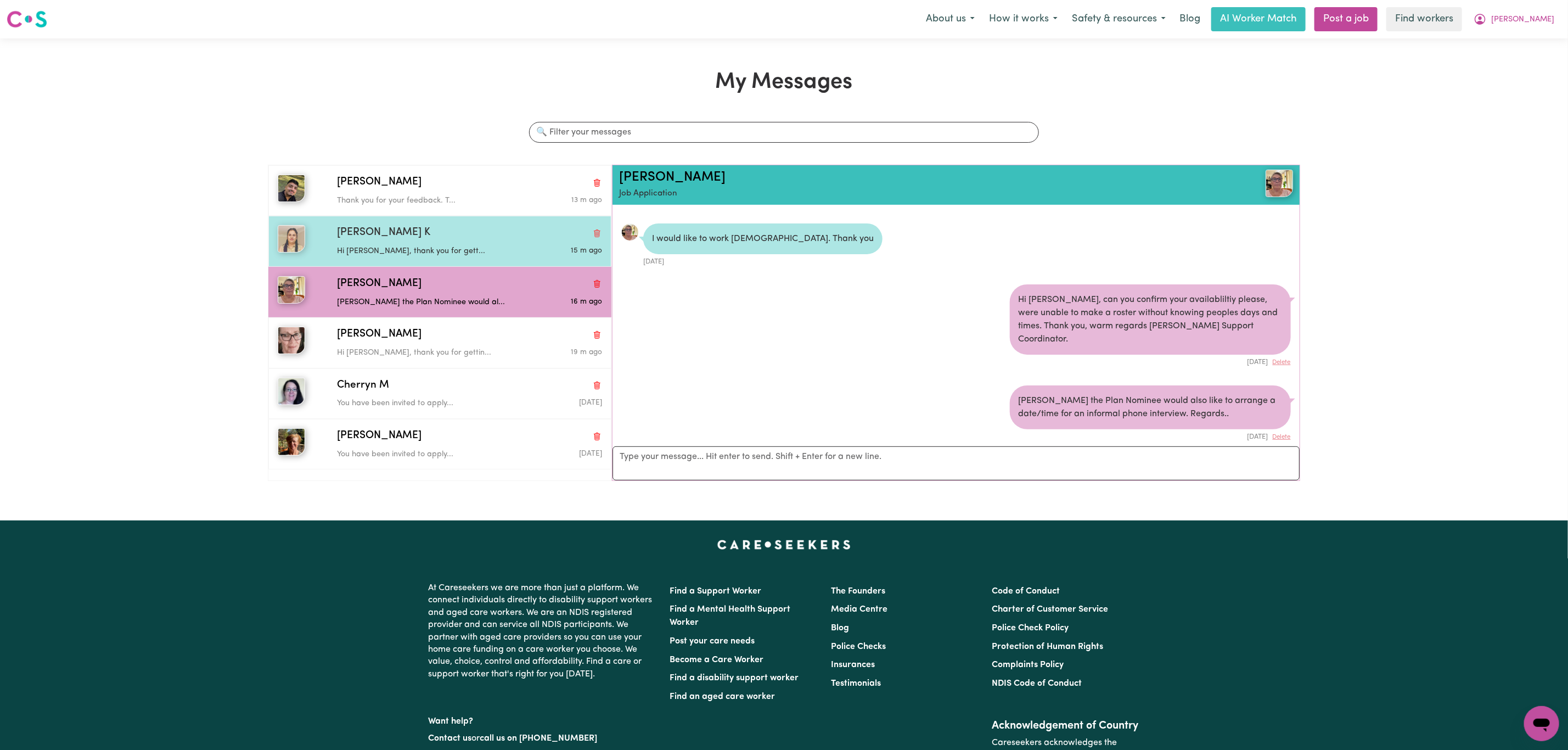
click at [384, 230] on span "Mandeep K" at bounding box center [384, 233] width 93 height 16
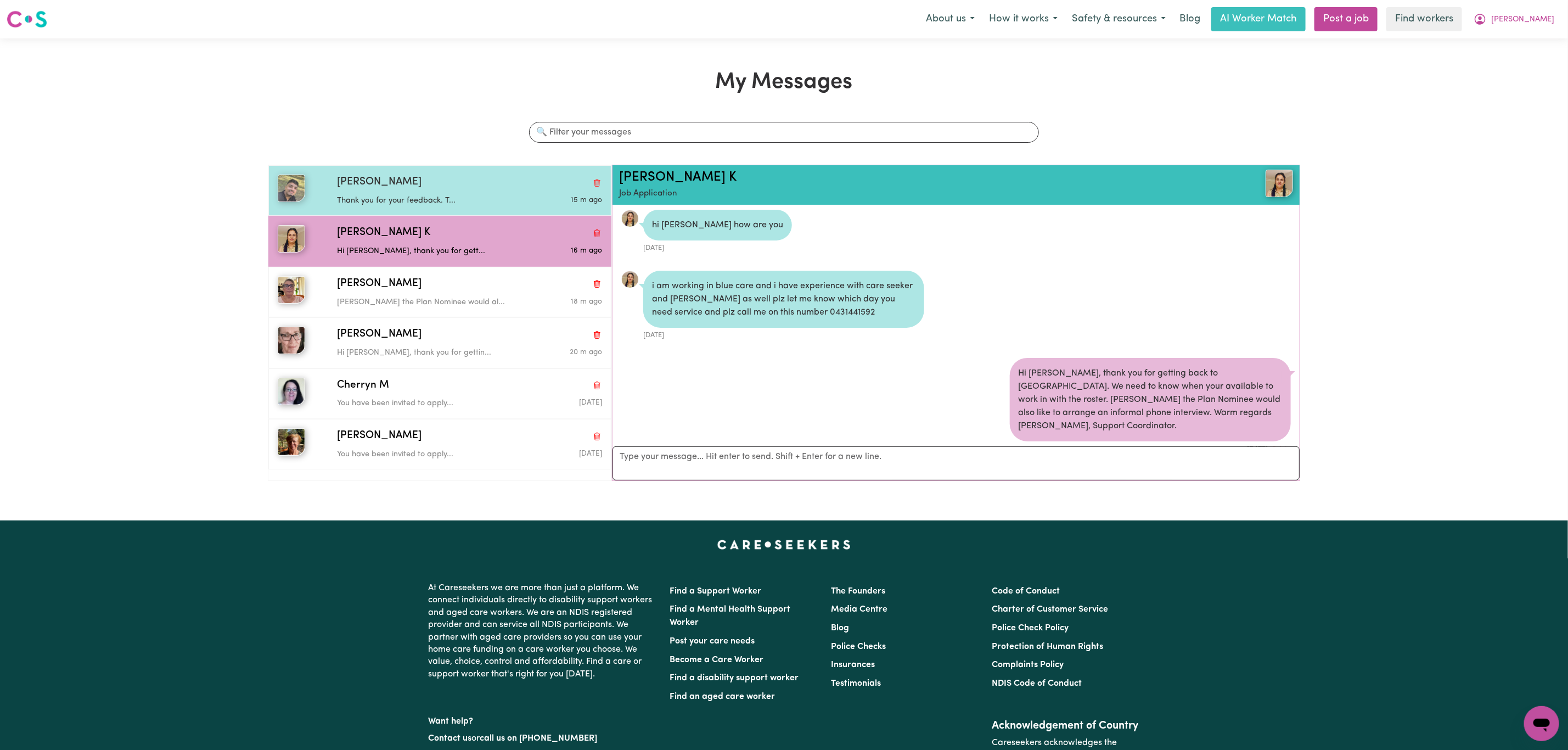
click at [410, 193] on div "Thank you for your feedback. T..." at bounding box center [425, 198] width 177 height 16
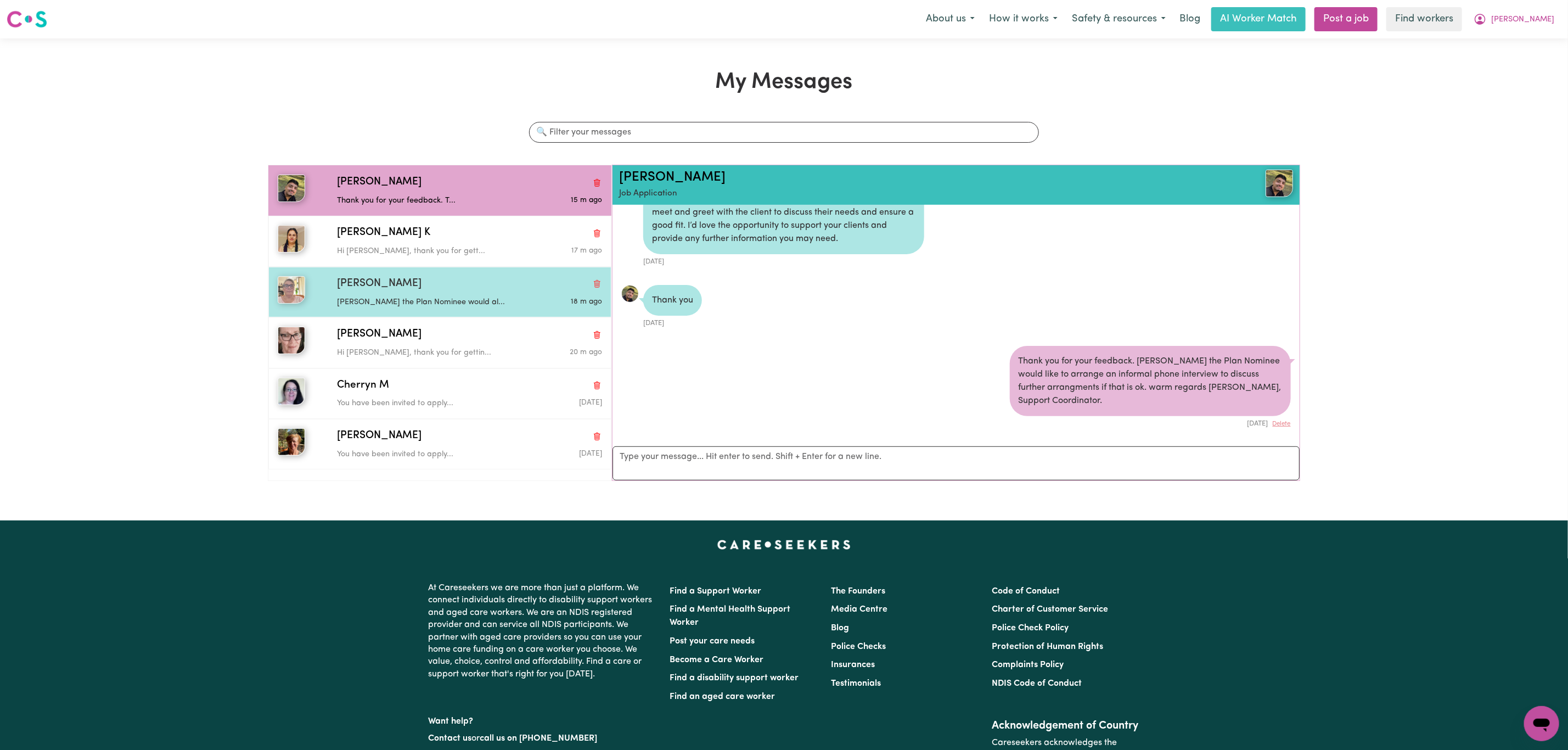
click at [405, 275] on div "Sharon S Tina the Plan Nominee would al... 18 m ago" at bounding box center [440, 292] width 343 height 51
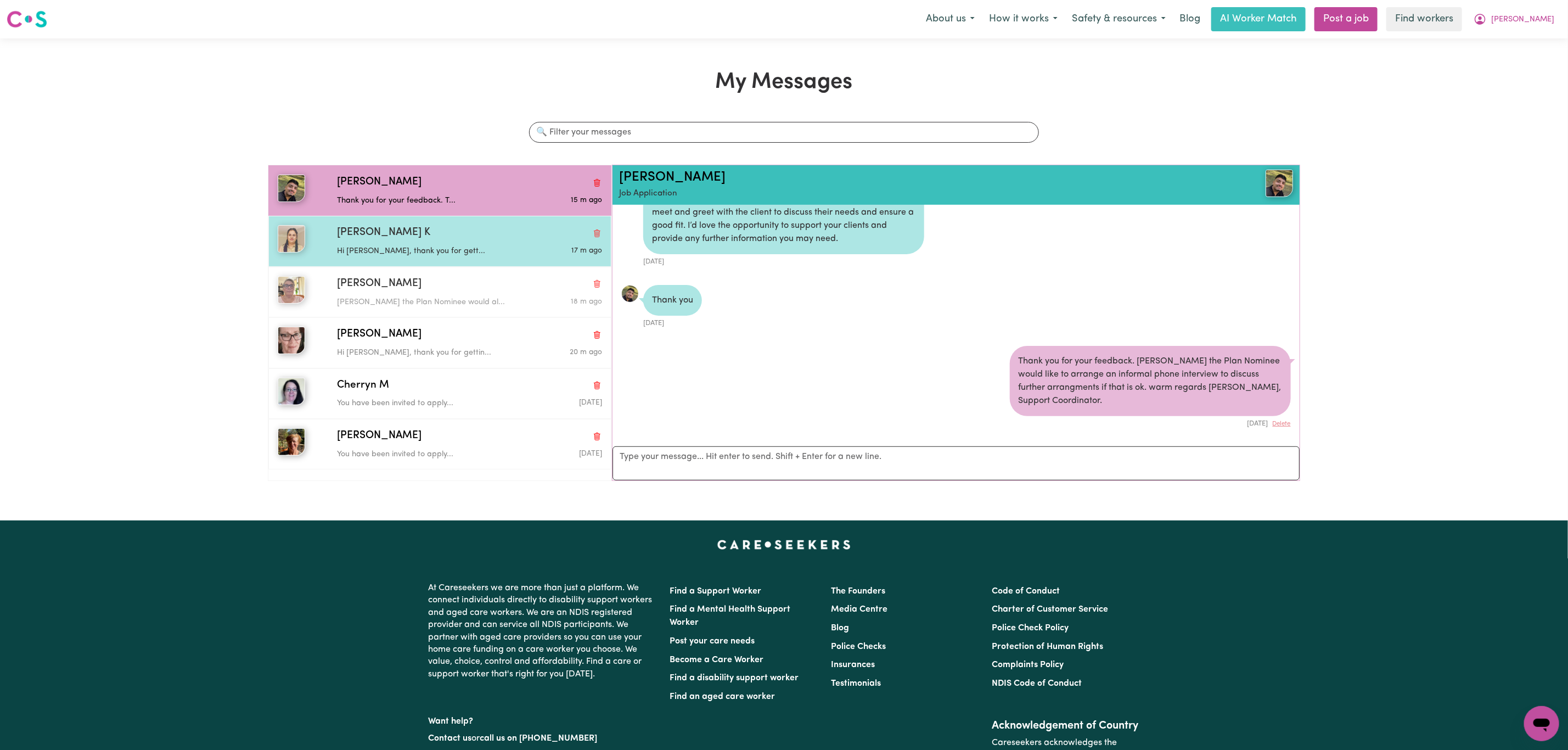
scroll to position [345, 0]
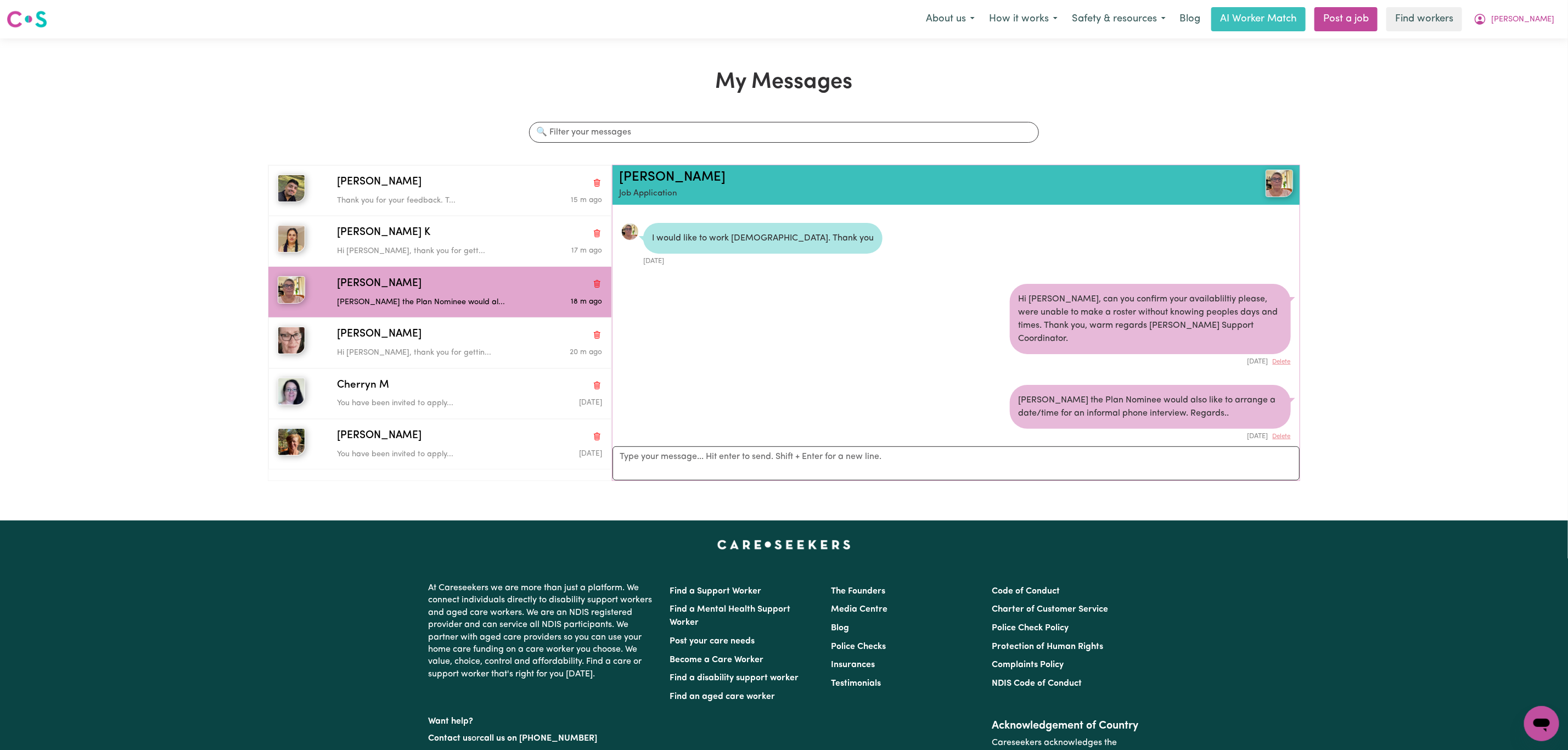
click at [1538, 33] on nav "Menu About us How it works Safety & resources Blog AI Worker Match Post a job F…" at bounding box center [784, 19] width 1568 height 38
click at [1487, 18] on icon "My Account" at bounding box center [1480, 19] width 13 height 13
click at [1522, 46] on link "My Dashboard" at bounding box center [1518, 43] width 87 height 21
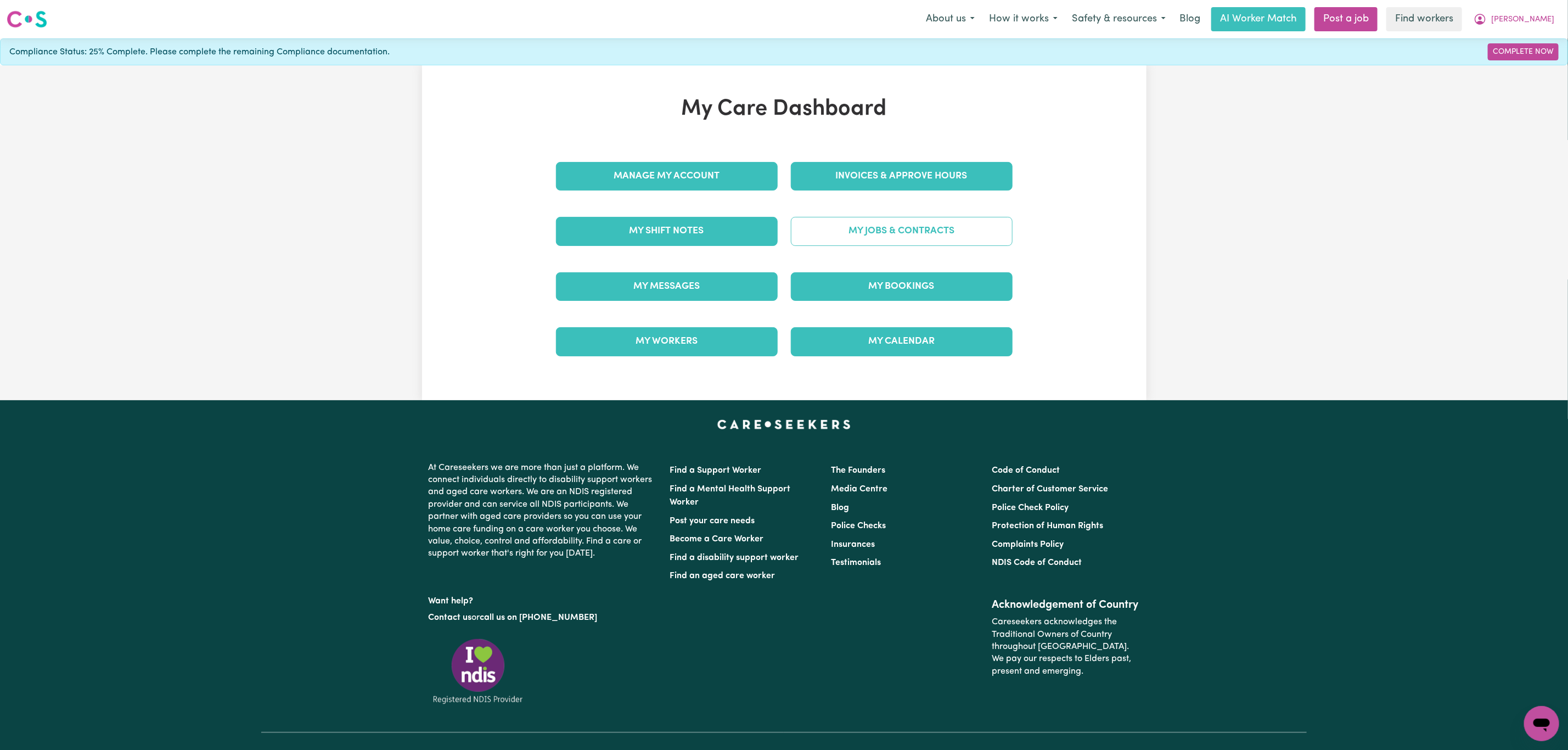
click at [894, 234] on link "My Jobs & Contracts" at bounding box center [902, 230] width 222 height 28
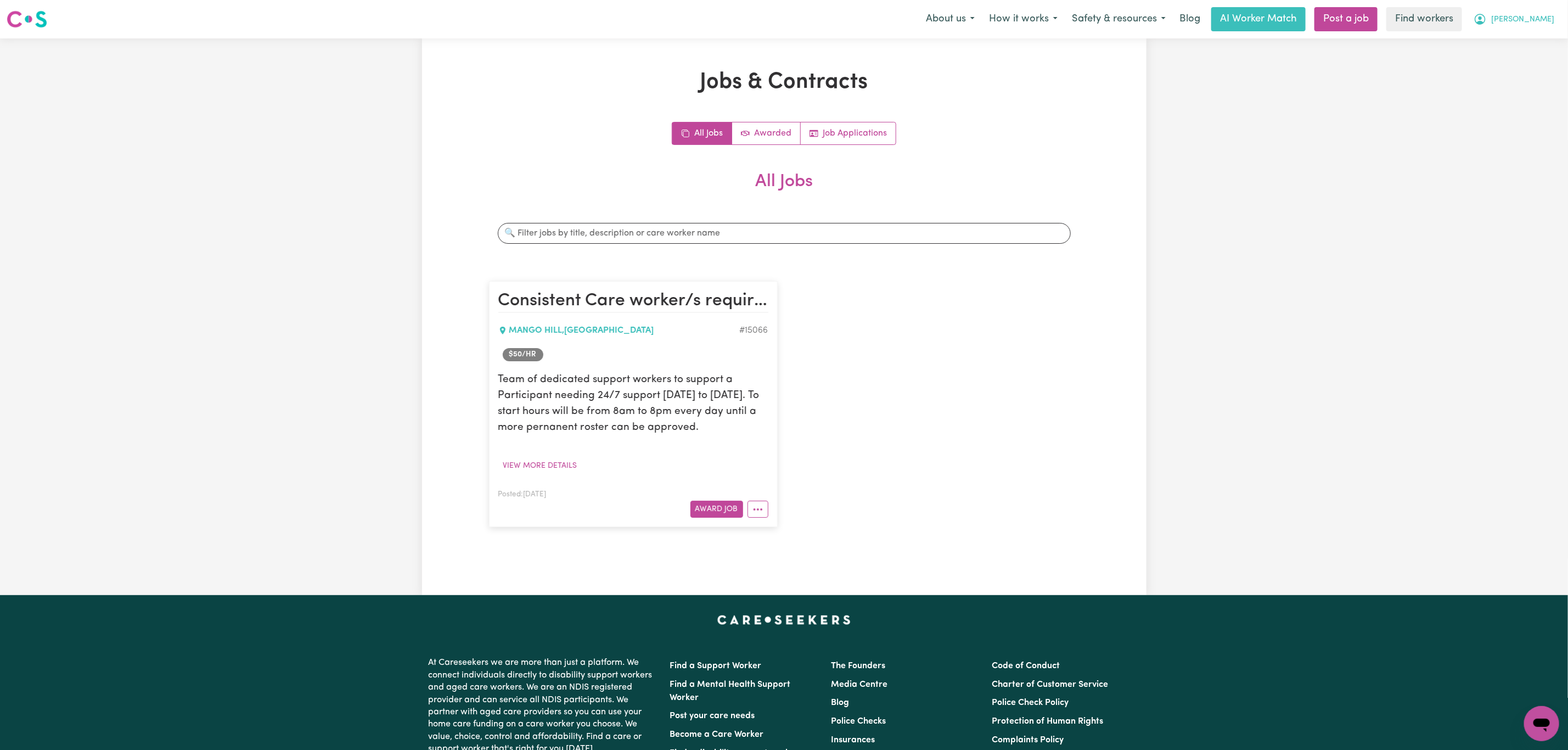
drag, startPoint x: 1540, startPoint y: 12, endPoint x: 1538, endPoint y: 26, distance: 14.1
click at [1538, 11] on button "[PERSON_NAME]" at bounding box center [1514, 19] width 95 height 23
click at [1530, 38] on link "My Dashboard" at bounding box center [1518, 43] width 87 height 21
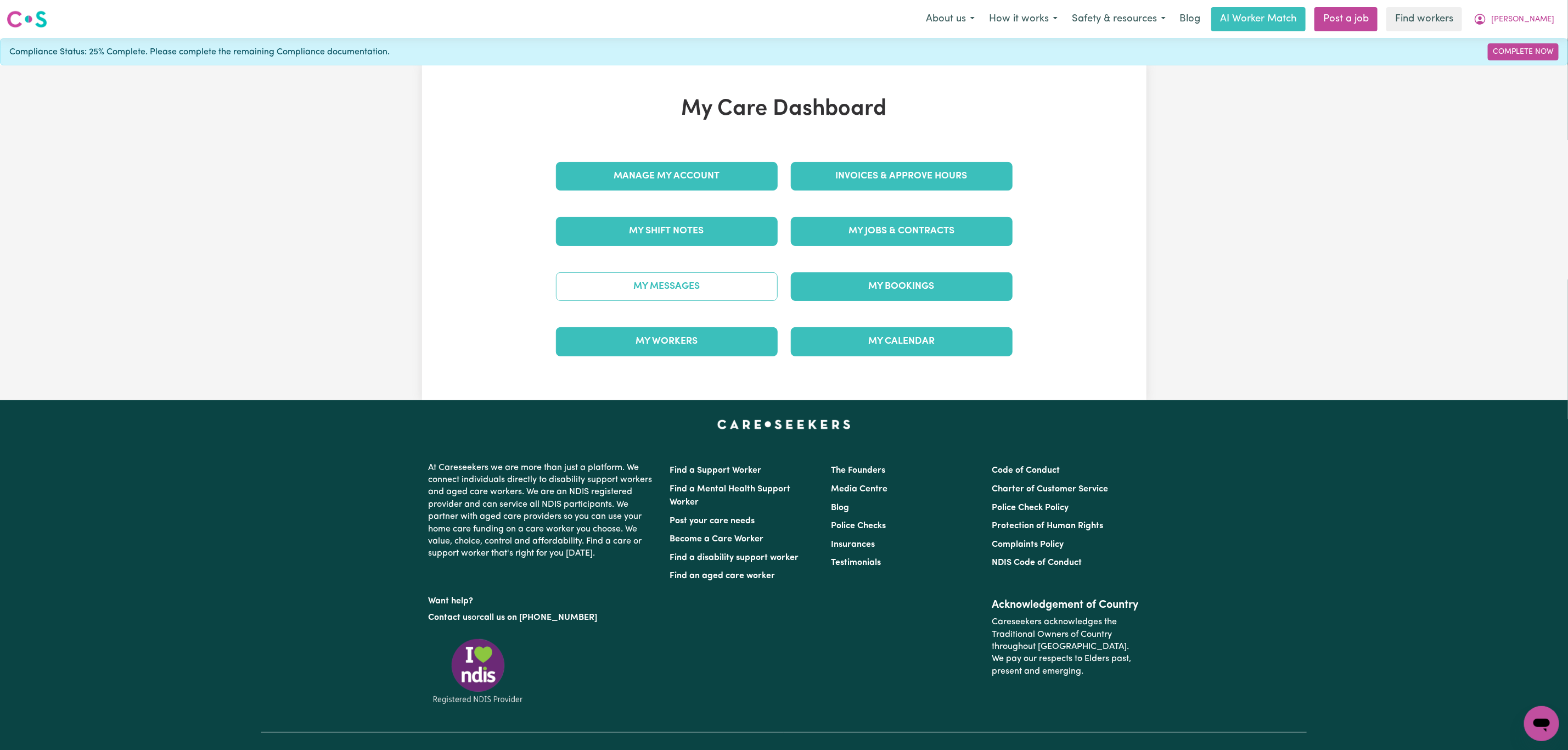
click at [697, 286] on link "My Messages" at bounding box center [667, 286] width 222 height 28
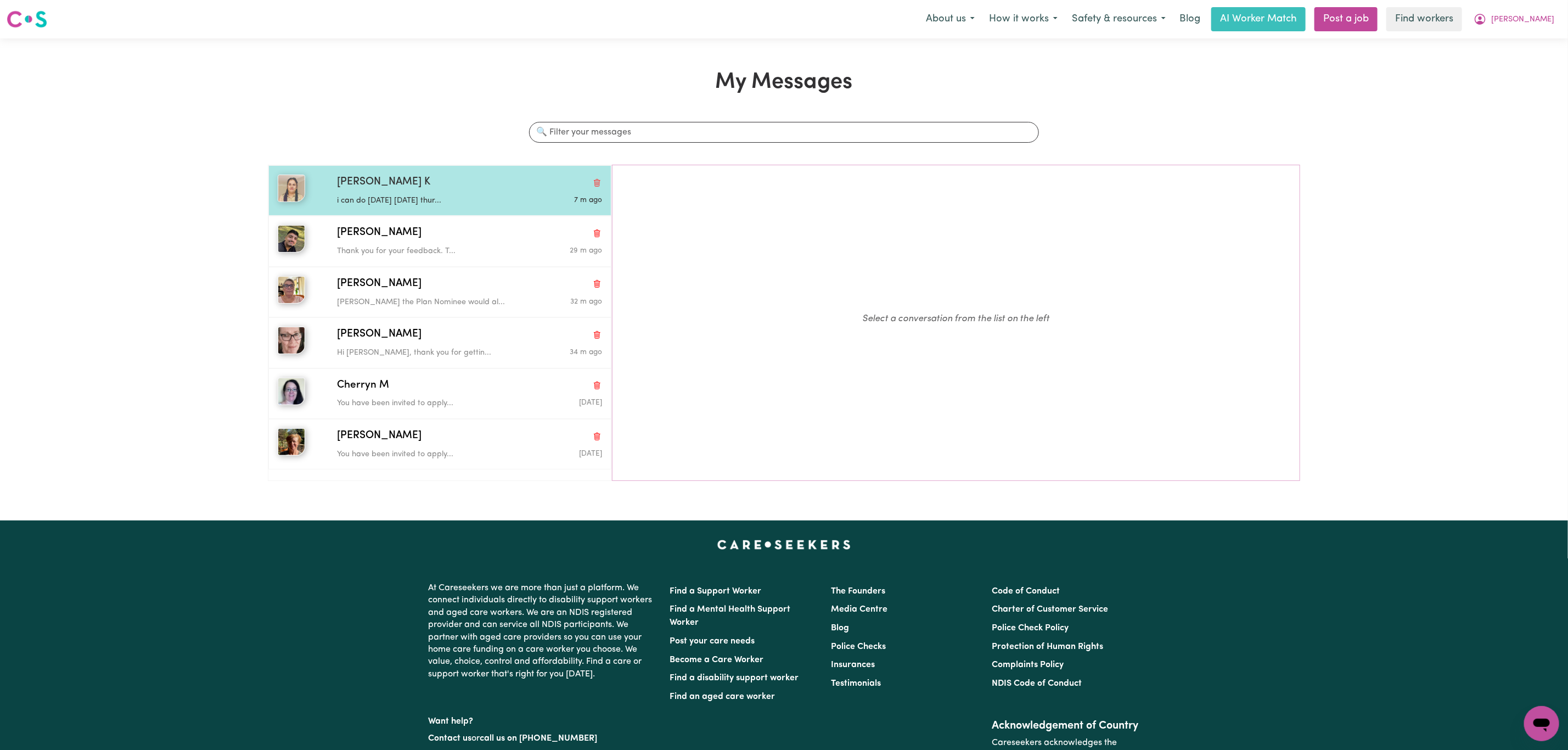
click at [445, 207] on p "i can do monday wednesday thur..." at bounding box center [425, 201] width 177 height 12
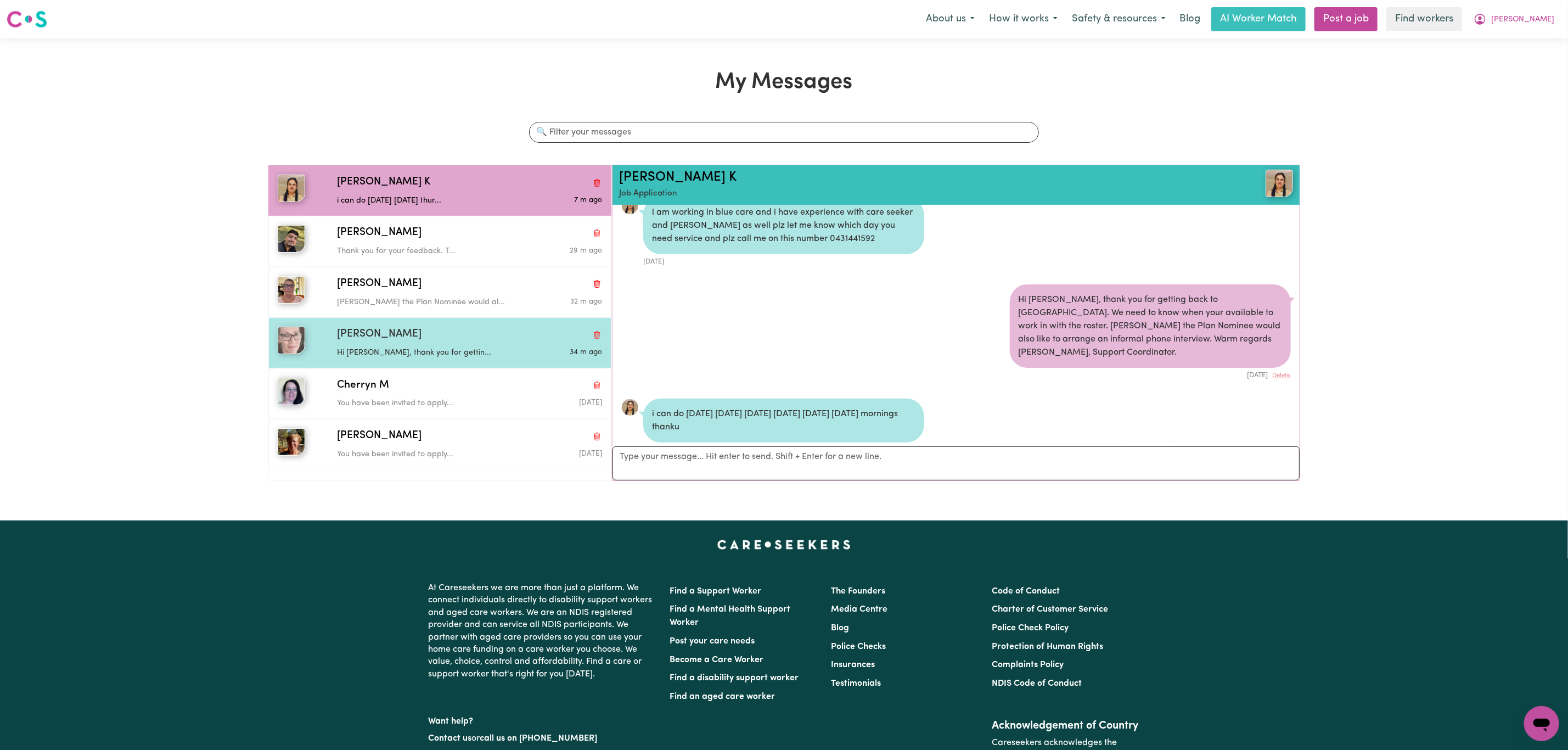
drag, startPoint x: 457, startPoint y: 349, endPoint x: 457, endPoint y: 323, distance: 26.0
click at [457, 349] on p "Hi Clare, thank you for gettin..." at bounding box center [425, 353] width 177 height 12
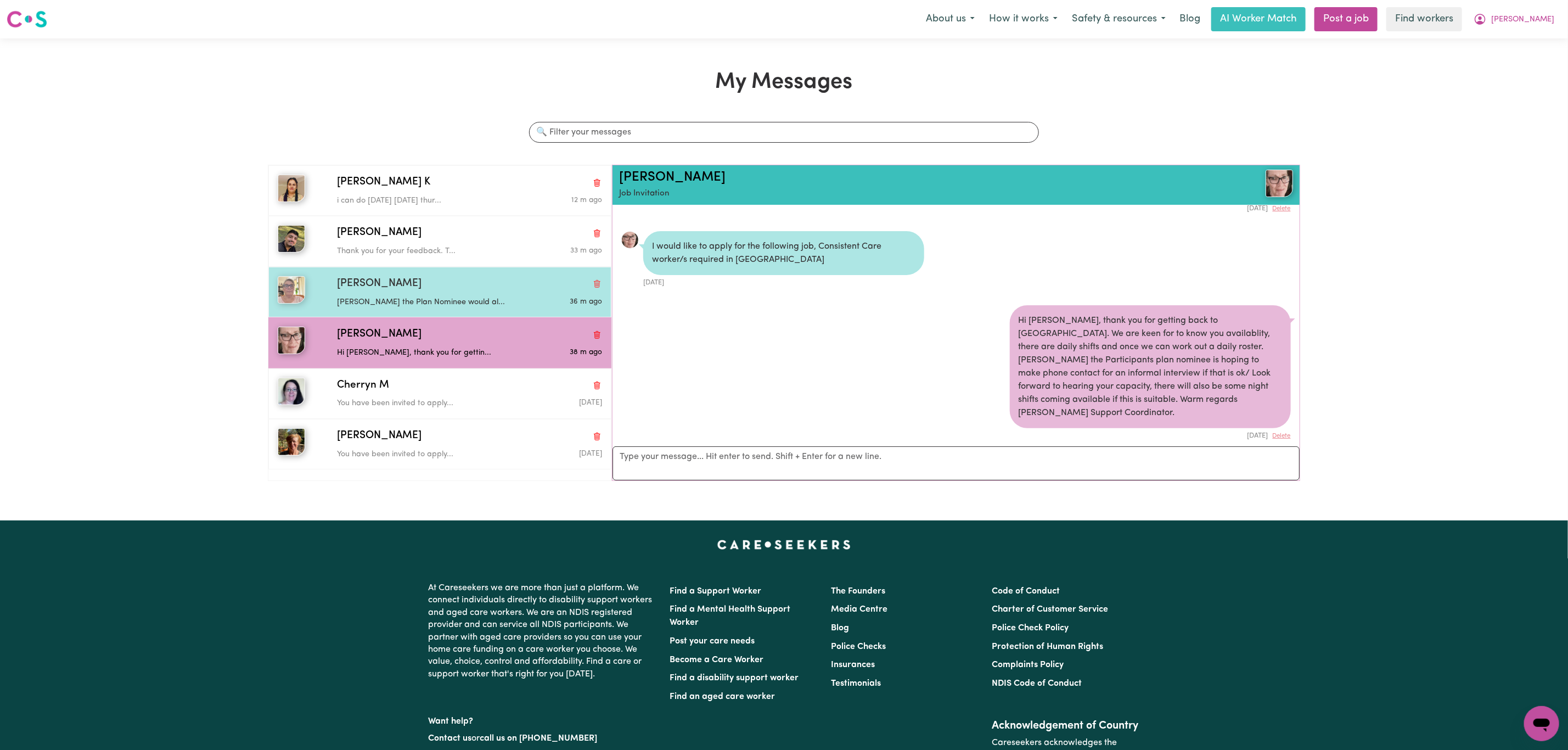
click at [457, 289] on div "Sharon S" at bounding box center [469, 284] width 265 height 16
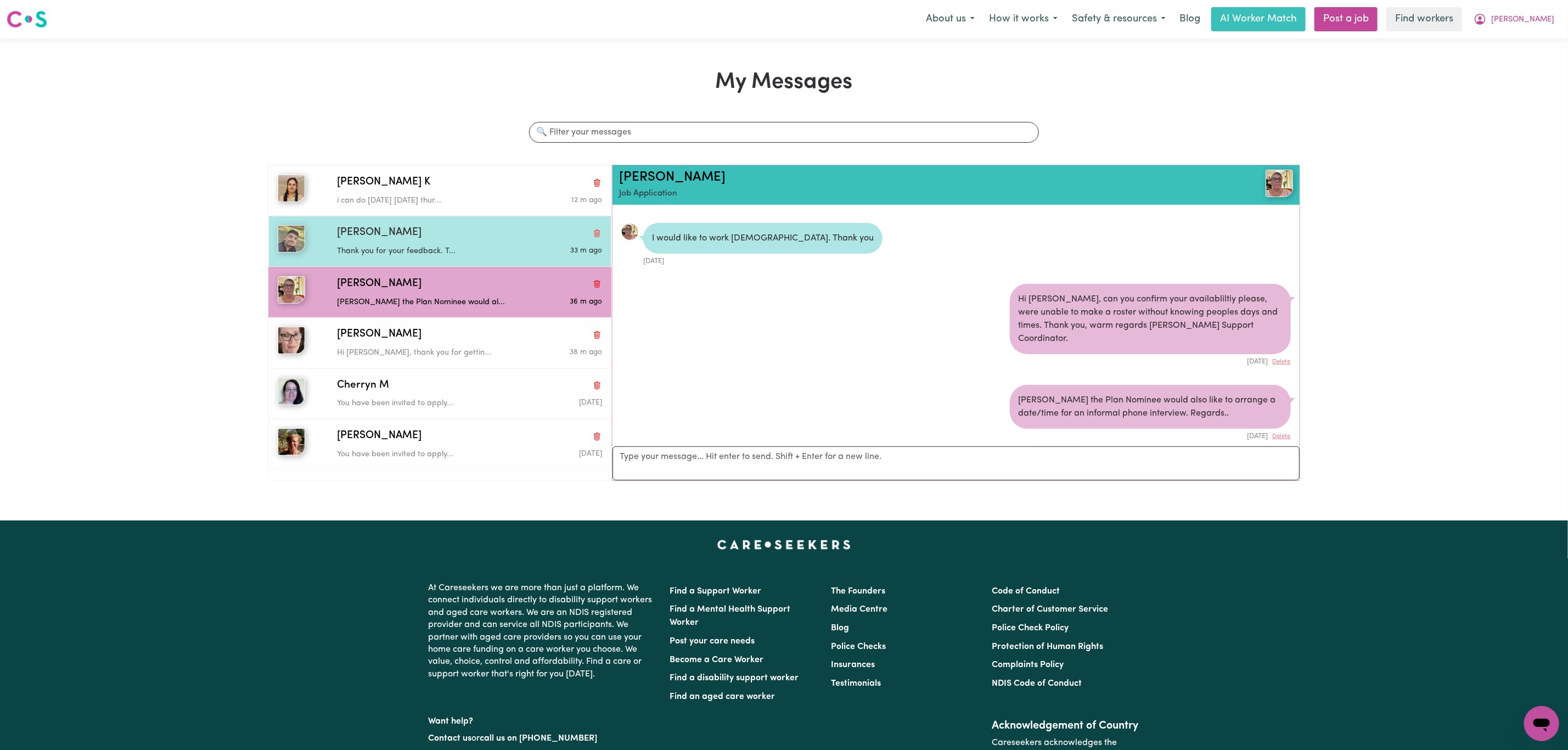
click at [463, 250] on p "Thank you for your feedback. T..." at bounding box center [425, 252] width 177 height 12
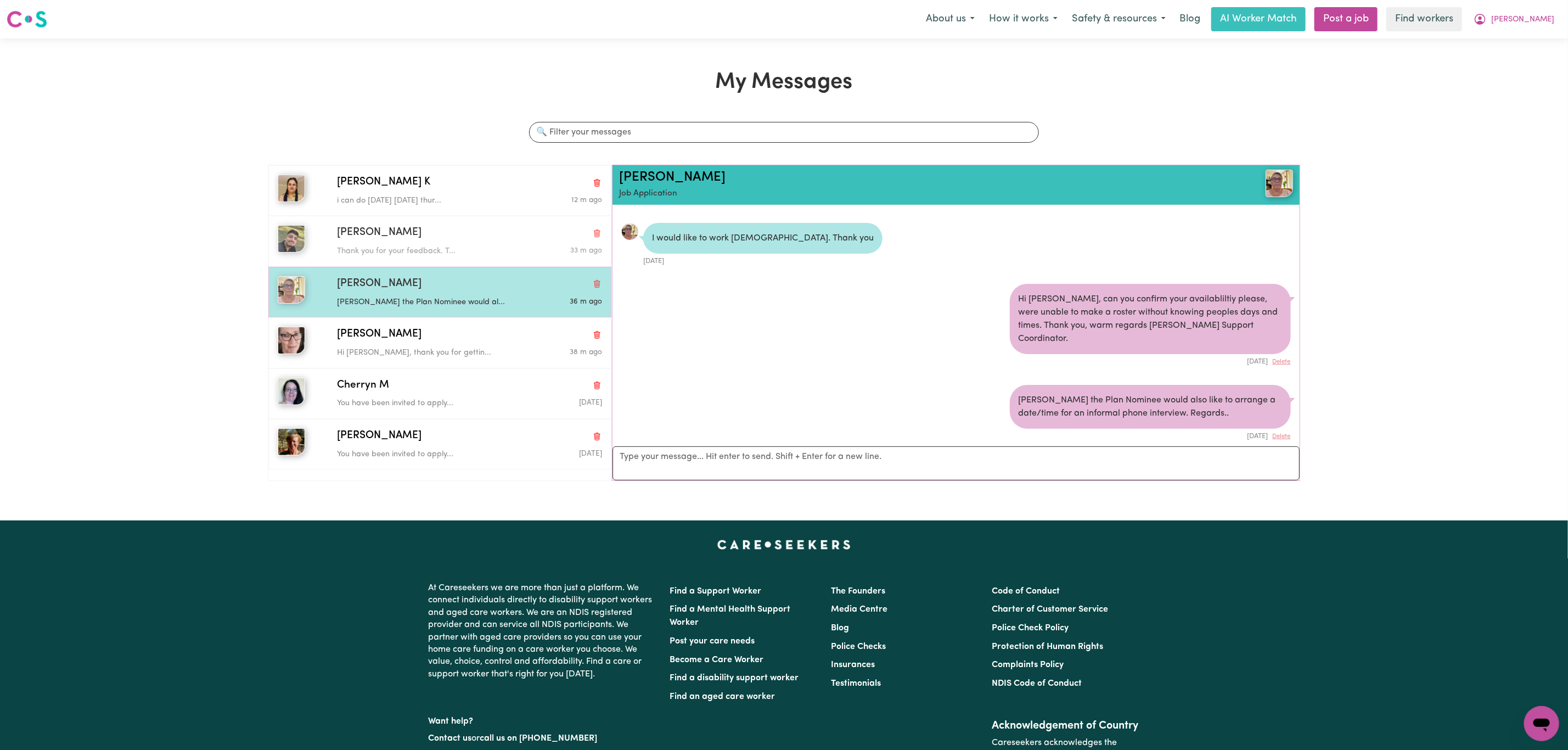
scroll to position [471, 0]
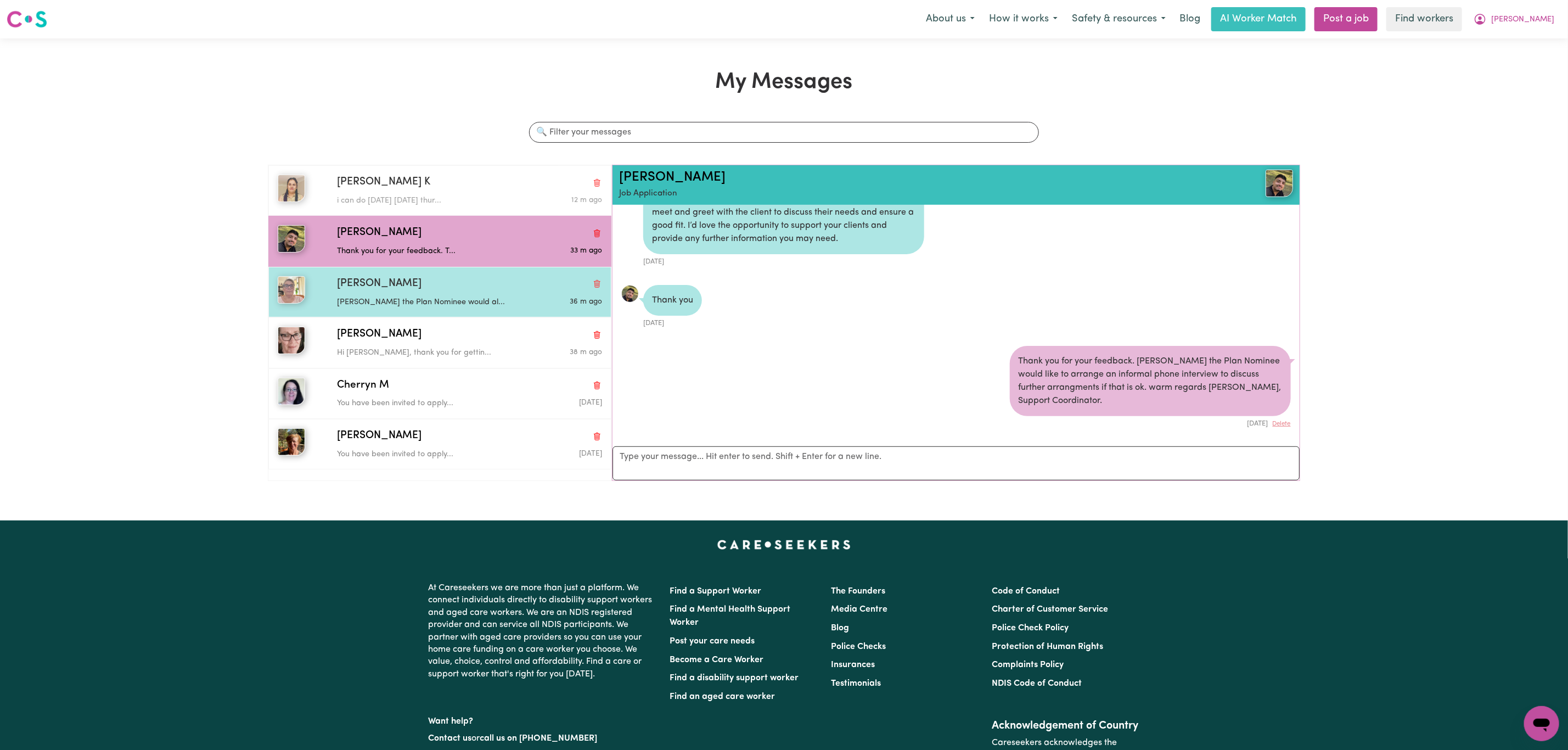
drag, startPoint x: 461, startPoint y: 197, endPoint x: 456, endPoint y: 273, distance: 76.2
click at [461, 198] on p "i can do monday wednesday thur..." at bounding box center [425, 201] width 177 height 12
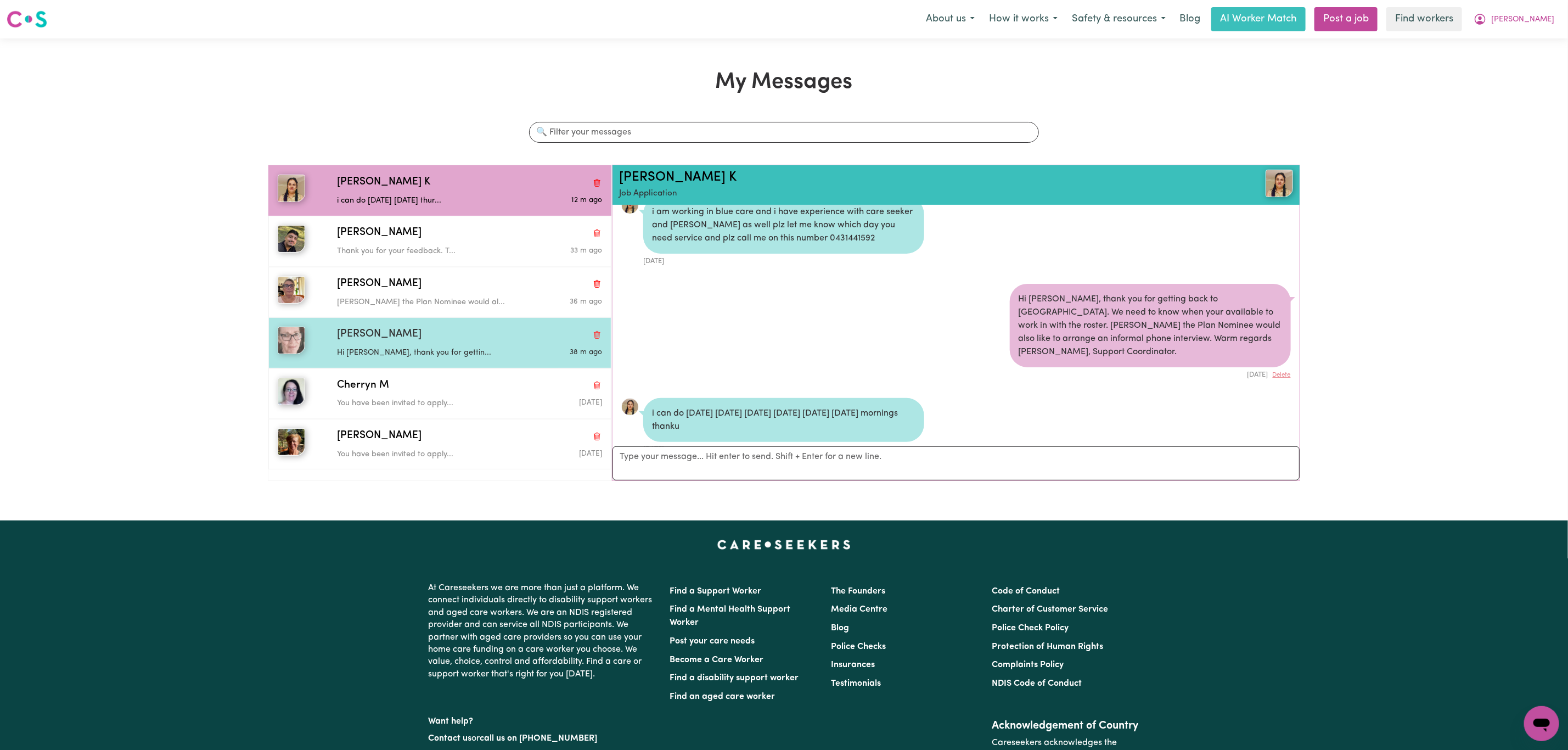
click at [465, 368] on div "Clare W Hi Clare, thank you for gettin... 38 m ago" at bounding box center [440, 342] width 343 height 51
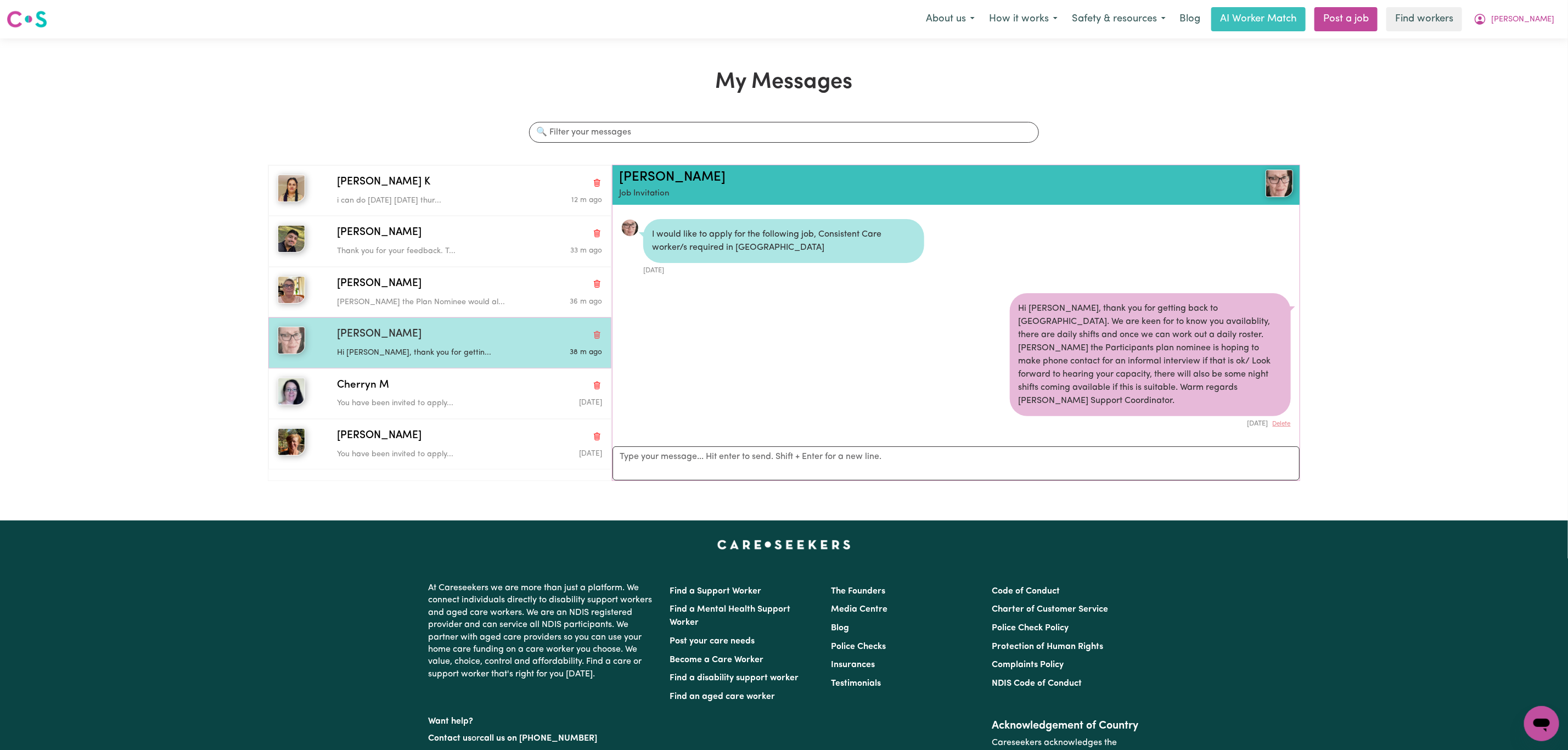
scroll to position [83, 0]
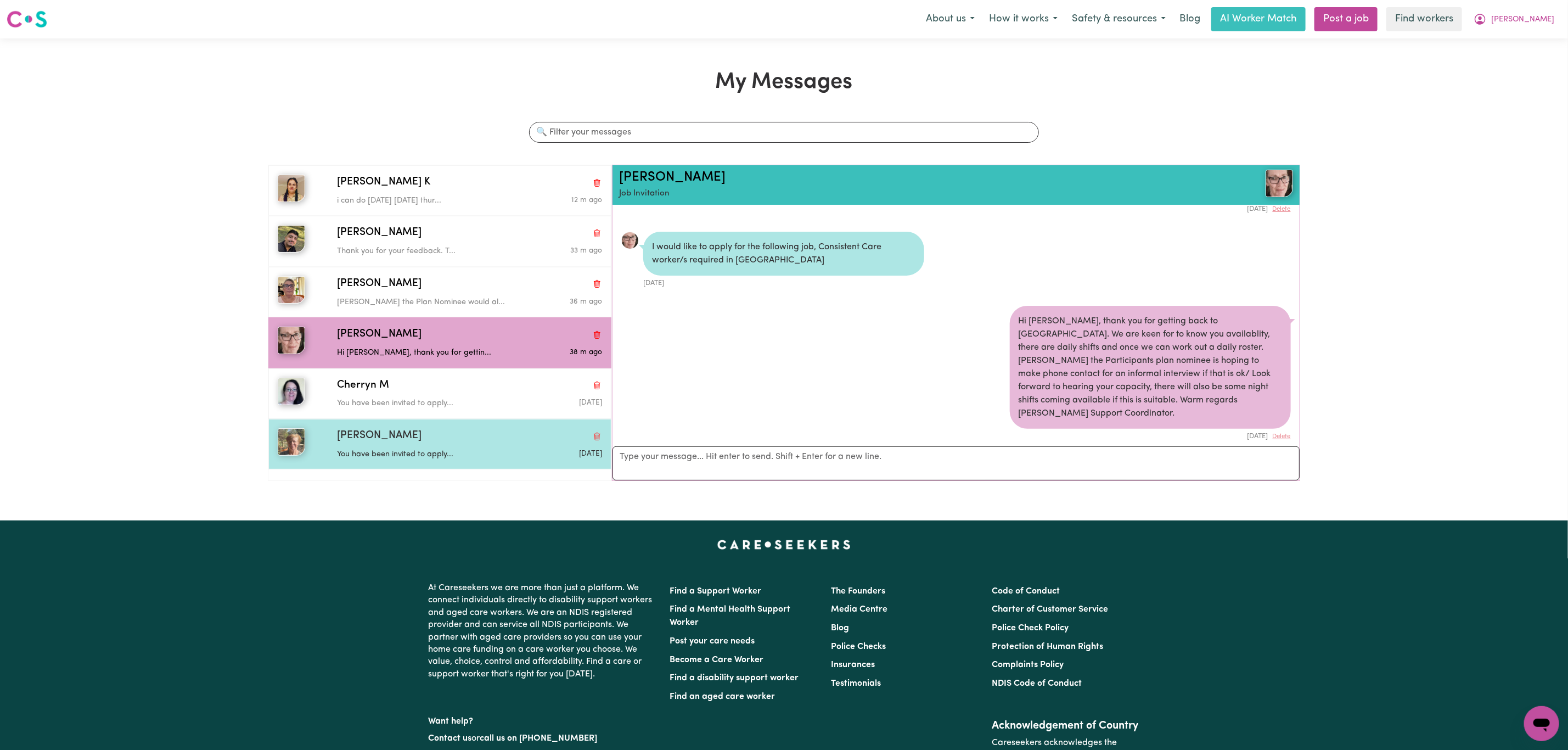
click at [430, 461] on p "You have been invited to apply..." at bounding box center [425, 454] width 177 height 12
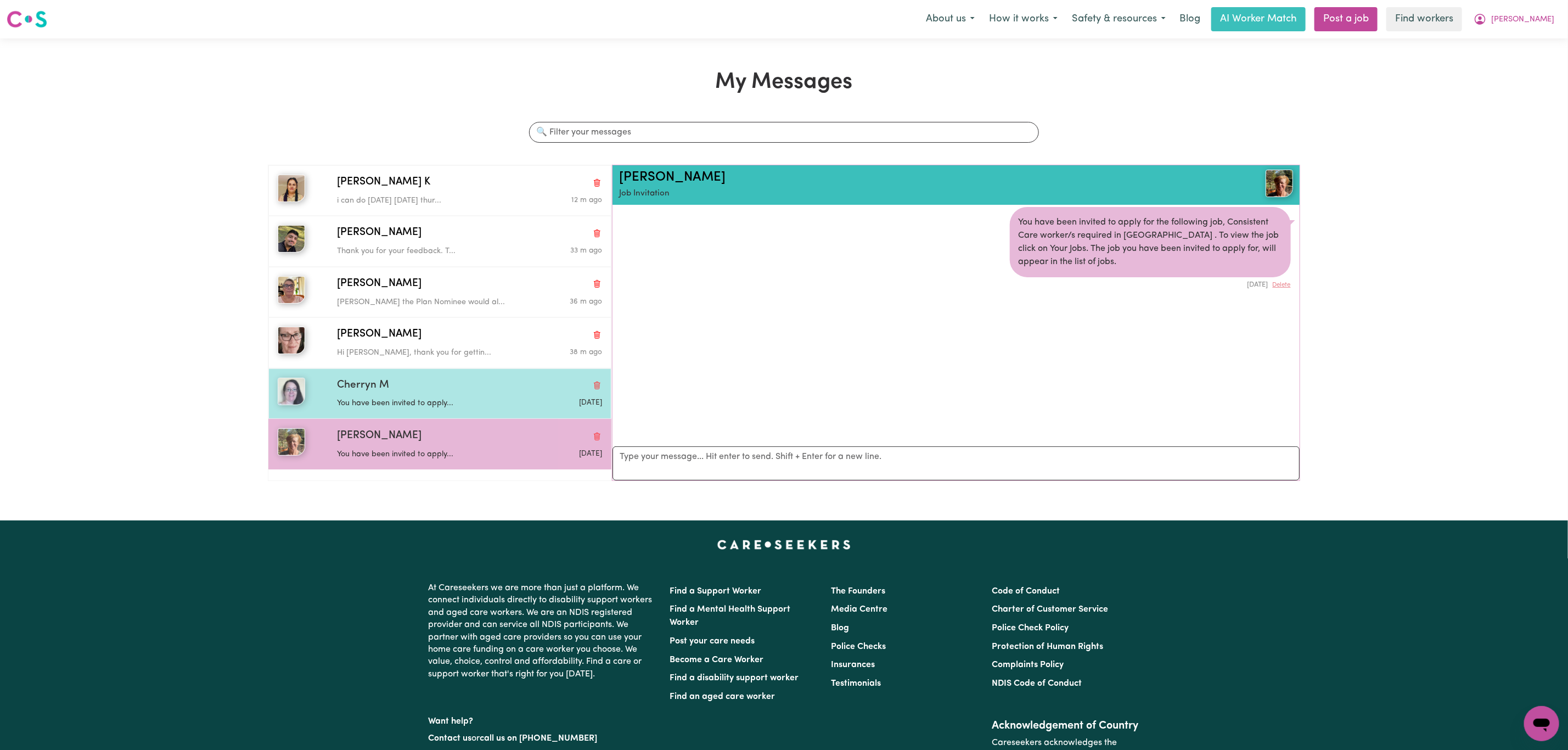
scroll to position [7, 0]
click at [427, 392] on div "Cherryn M" at bounding box center [469, 386] width 265 height 16
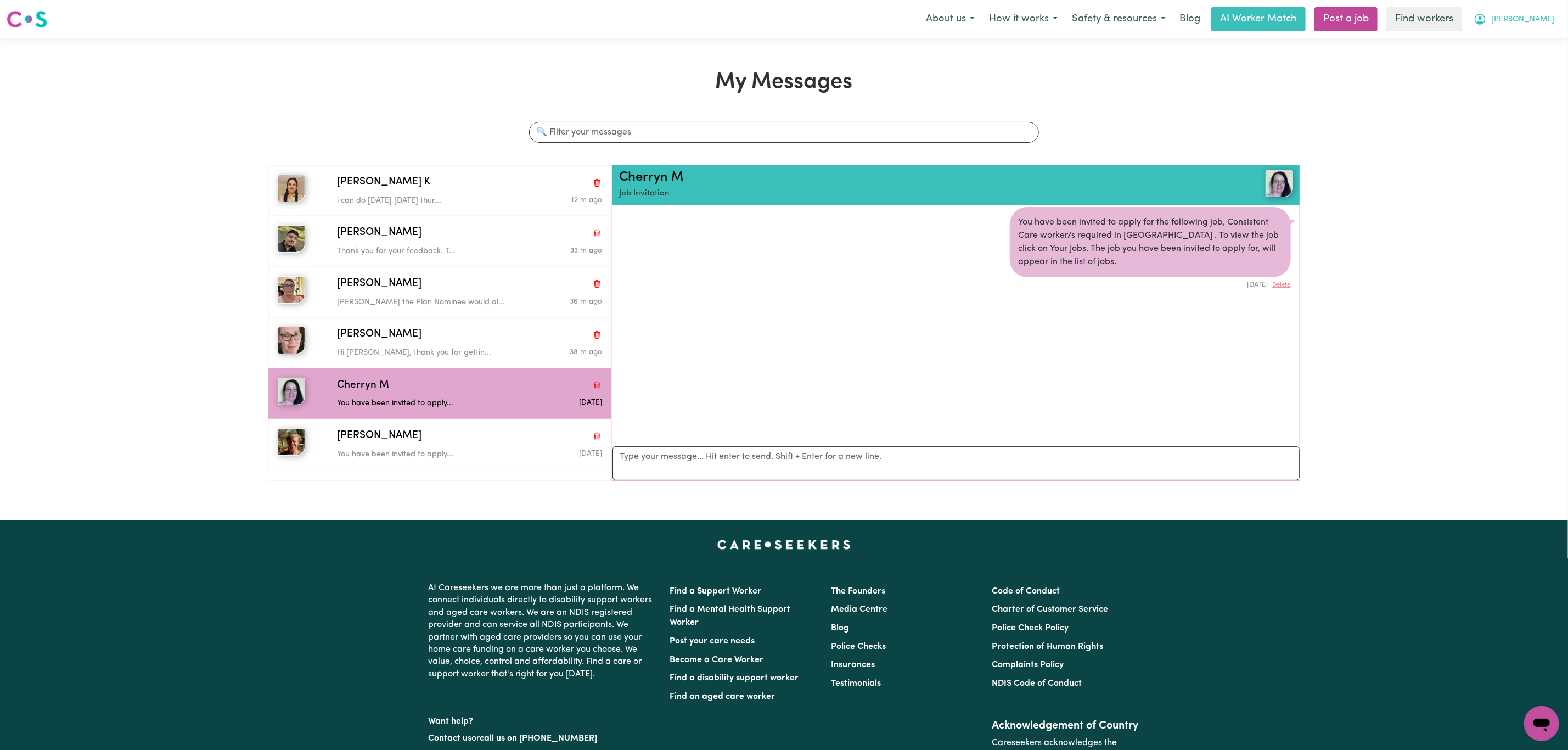
drag, startPoint x: 1542, startPoint y: 14, endPoint x: 1530, endPoint y: 28, distance: 18.4
click at [1542, 14] on span "[PERSON_NAME]" at bounding box center [1523, 20] width 63 height 12
click at [1525, 37] on link "My Dashboard" at bounding box center [1518, 43] width 87 height 21
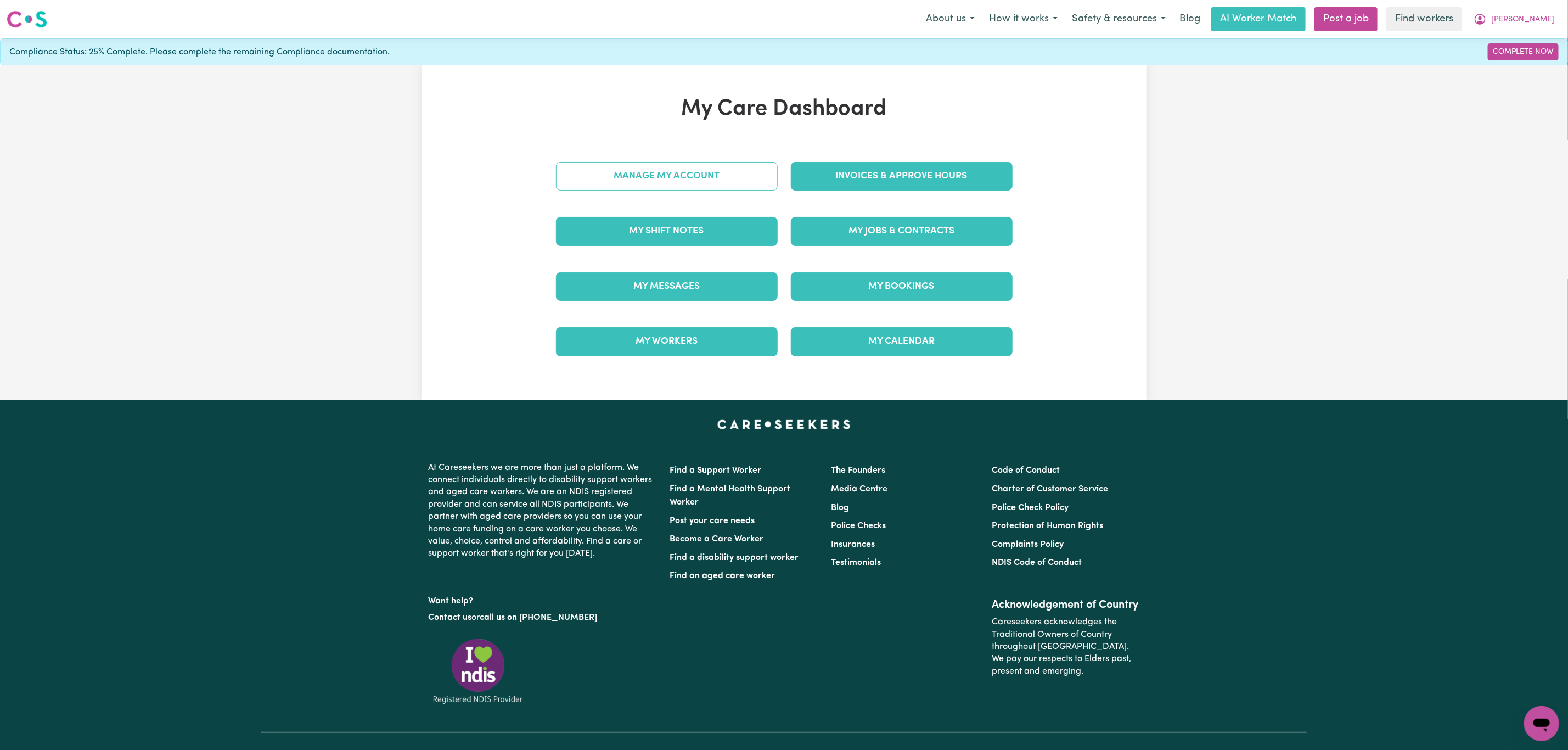
click at [669, 173] on link "Manage My Account" at bounding box center [667, 176] width 222 height 28
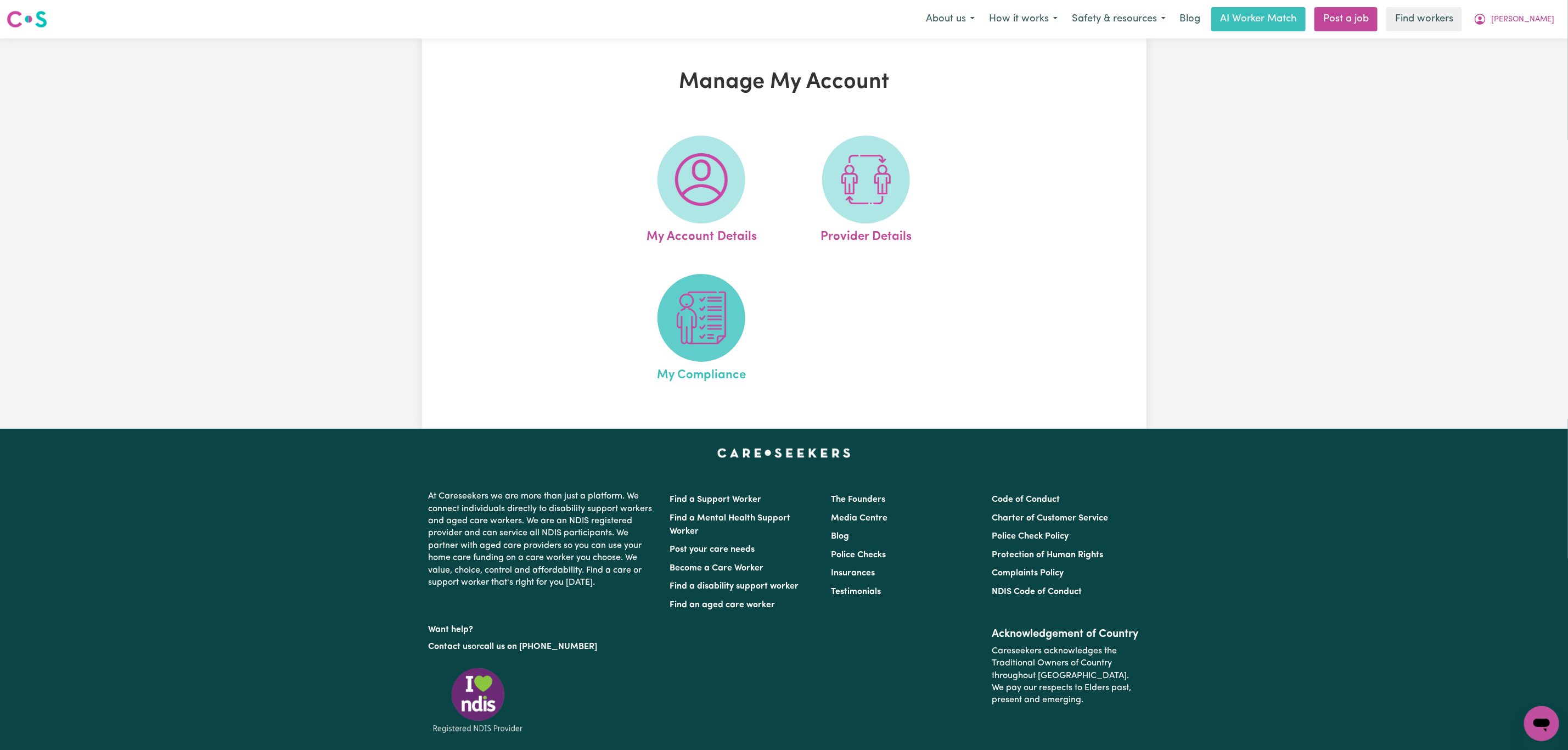
click at [722, 322] on img at bounding box center [702, 318] width 53 height 53
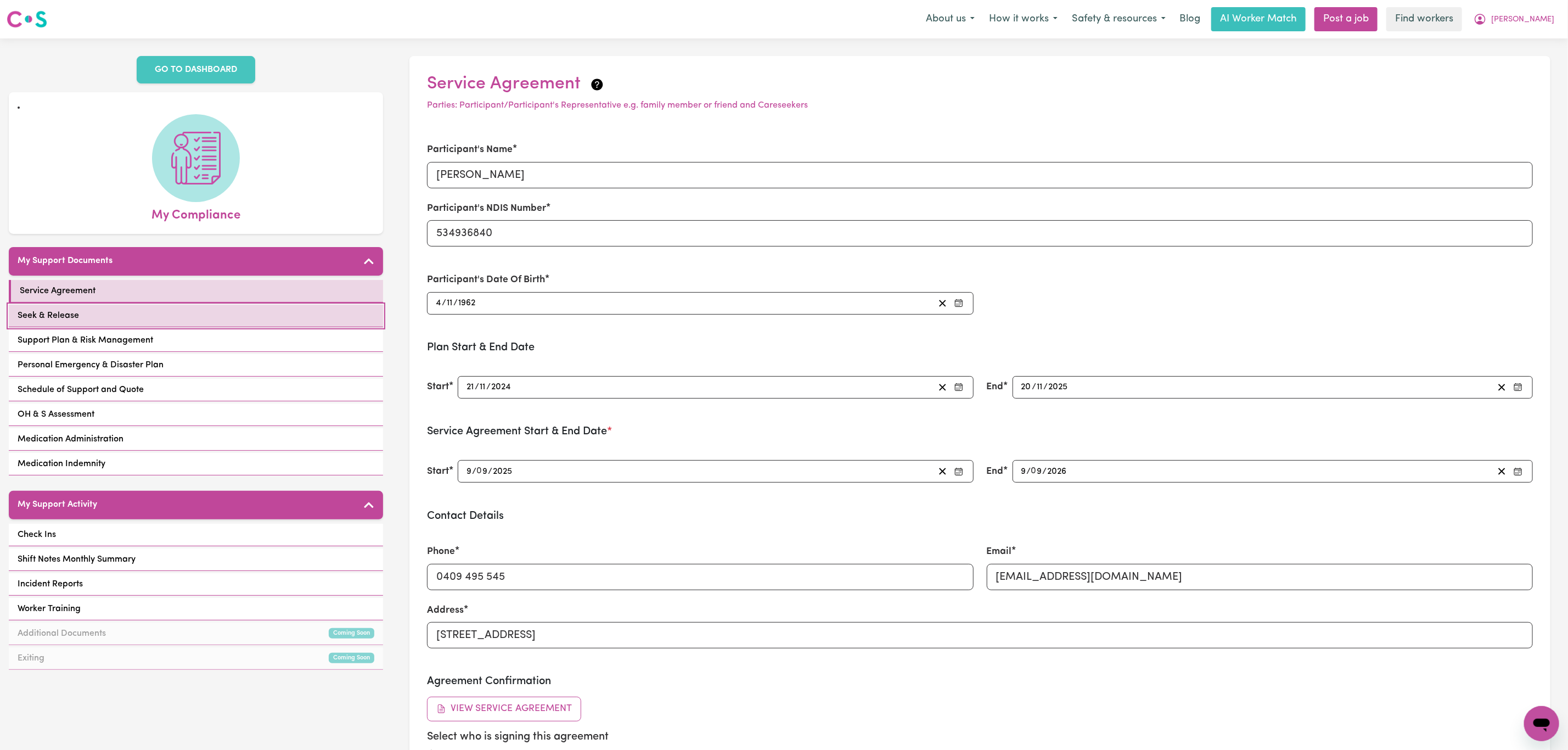
click at [244, 306] on link "Seek & Release" at bounding box center [196, 316] width 375 height 22
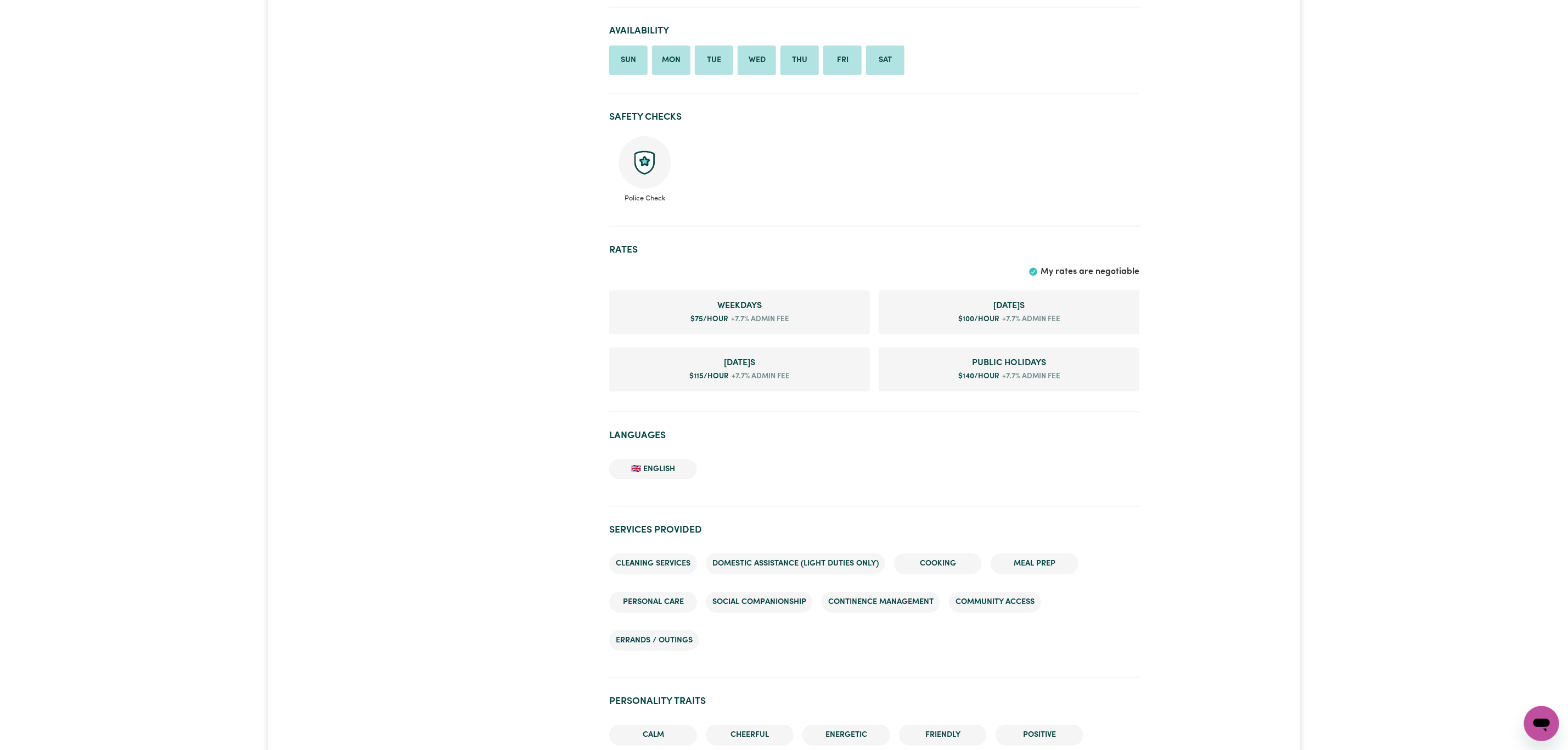
scroll to position [412, 0]
